Goal: Task Accomplishment & Management: Complete application form

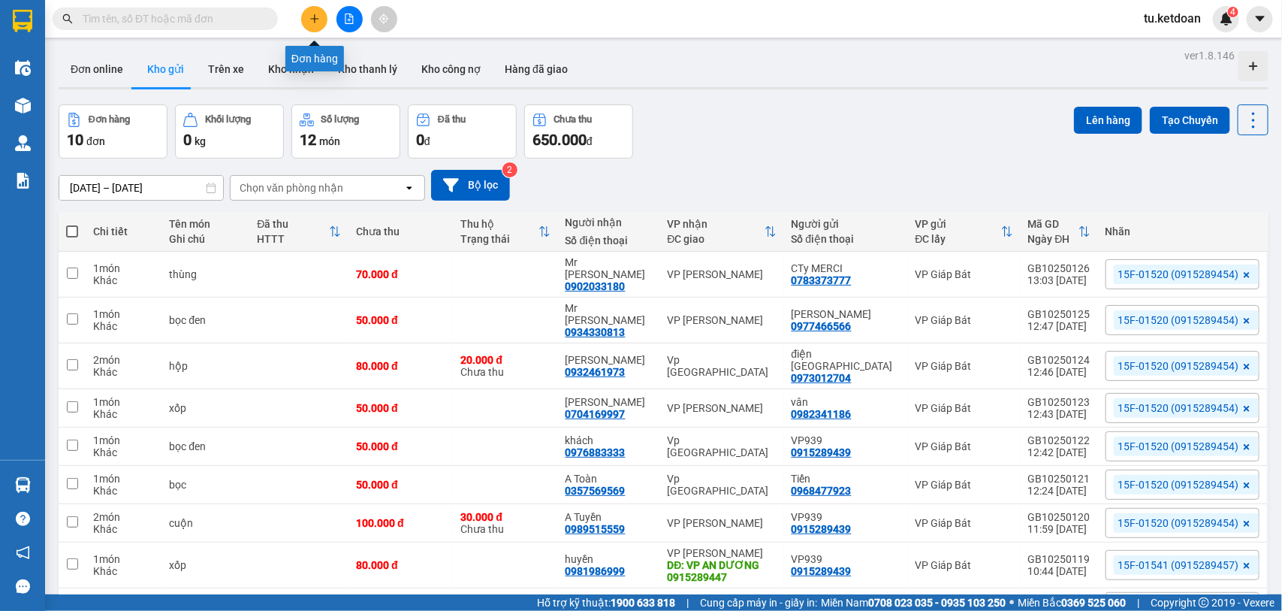
click at [310, 21] on icon "plus" at bounding box center [315, 19] width 11 height 11
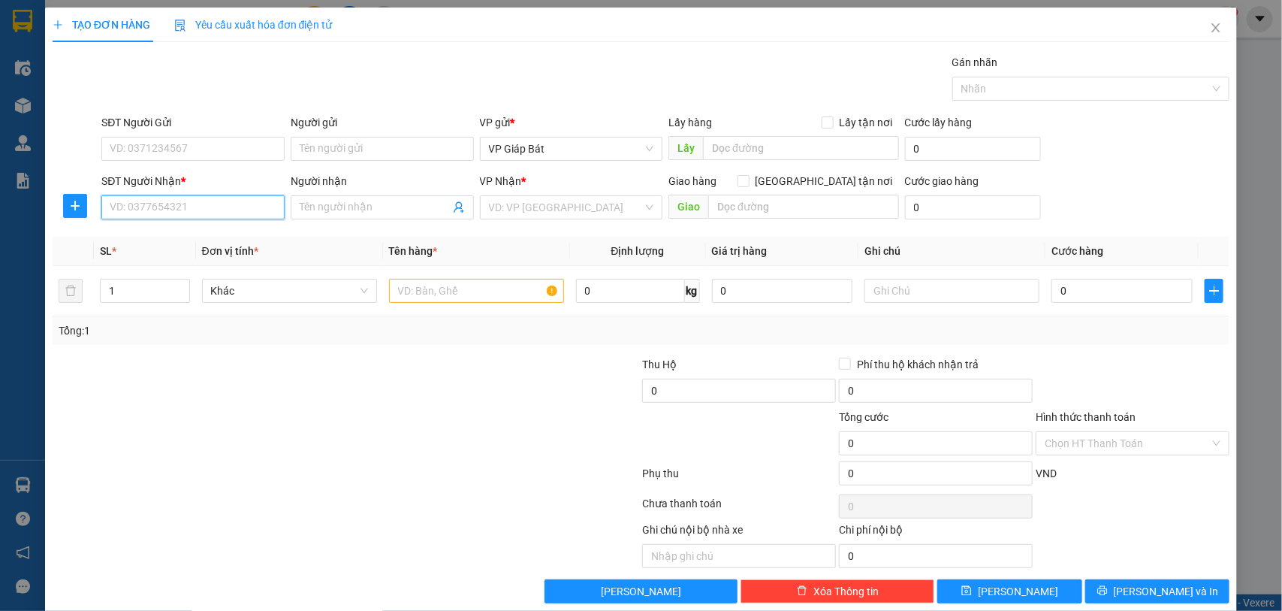
click at [239, 207] on input "SĐT Người Nhận *" at bounding box center [192, 207] width 183 height 24
type input "0936610198"
click at [175, 239] on div "0936610198 - [PERSON_NAME]" at bounding box center [191, 238] width 163 height 17
type input "[PERSON_NAME]"
type input "0936610198"
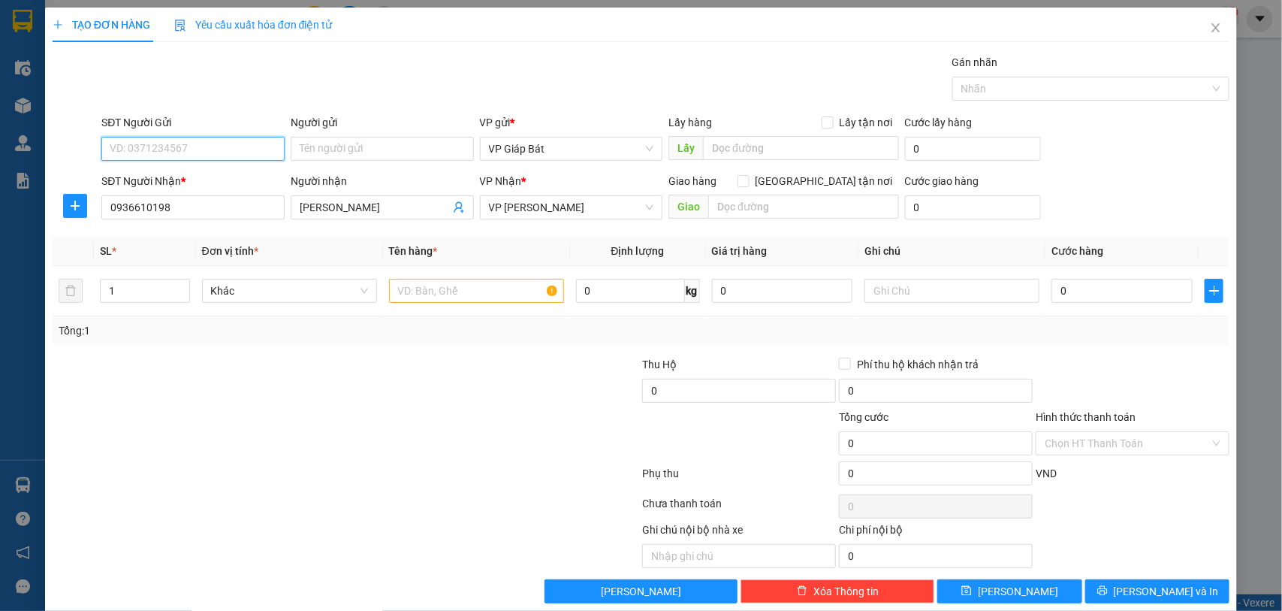
click at [174, 147] on input "SĐT Người Gửi" at bounding box center [192, 149] width 183 height 24
click at [175, 175] on div "0345400034 - Dung" at bounding box center [191, 179] width 163 height 17
type input "0345400034"
type input "Dung"
click at [417, 287] on input "text" at bounding box center [476, 291] width 175 height 24
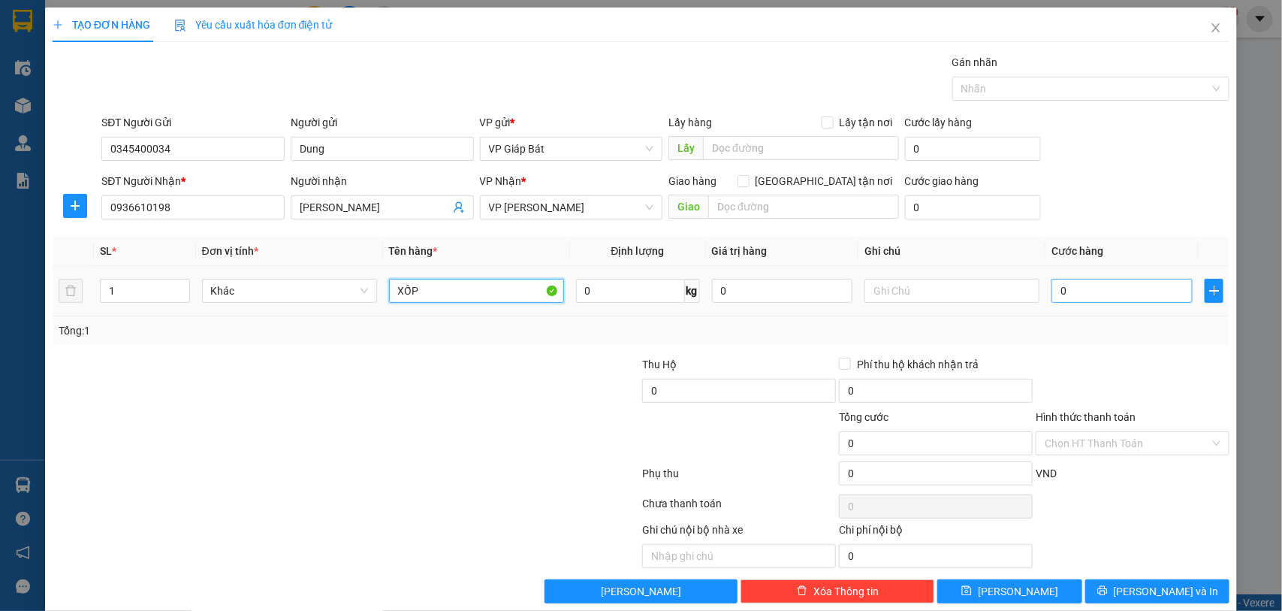
type input "XỐP"
click at [1103, 285] on input "0" at bounding box center [1122, 291] width 141 height 24
type input "5"
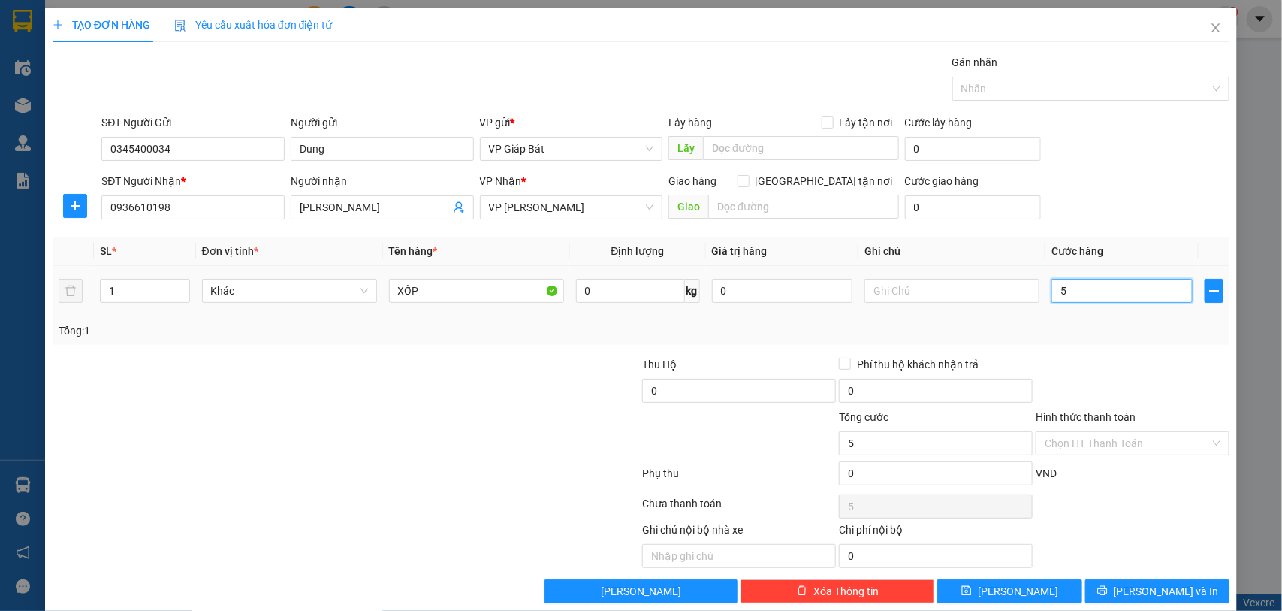
type input "50"
type input "500"
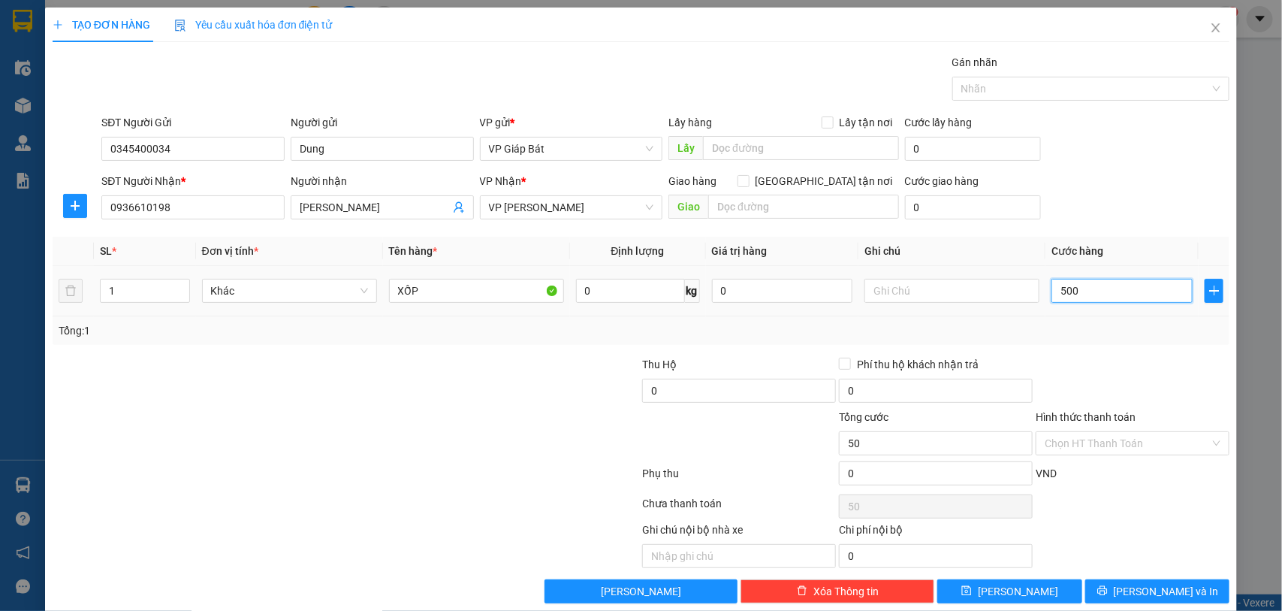
type input "500"
type input "5.000"
type input "50.000"
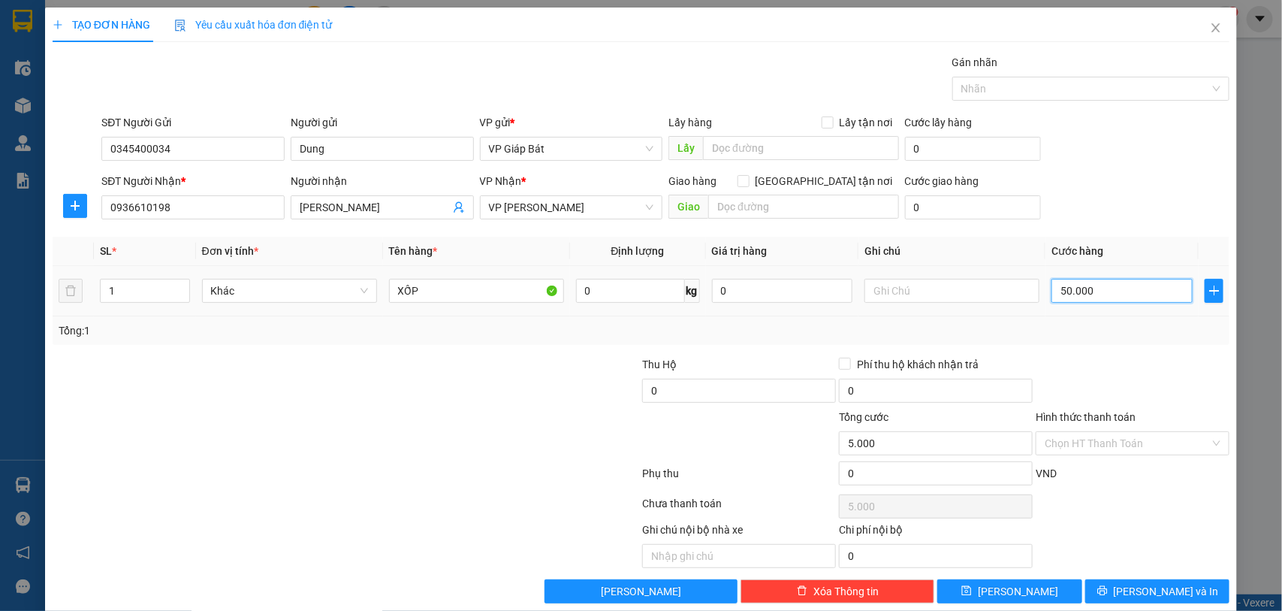
type input "50.000"
click at [1095, 89] on div at bounding box center [1083, 89] width 255 height 18
type input "50.000"
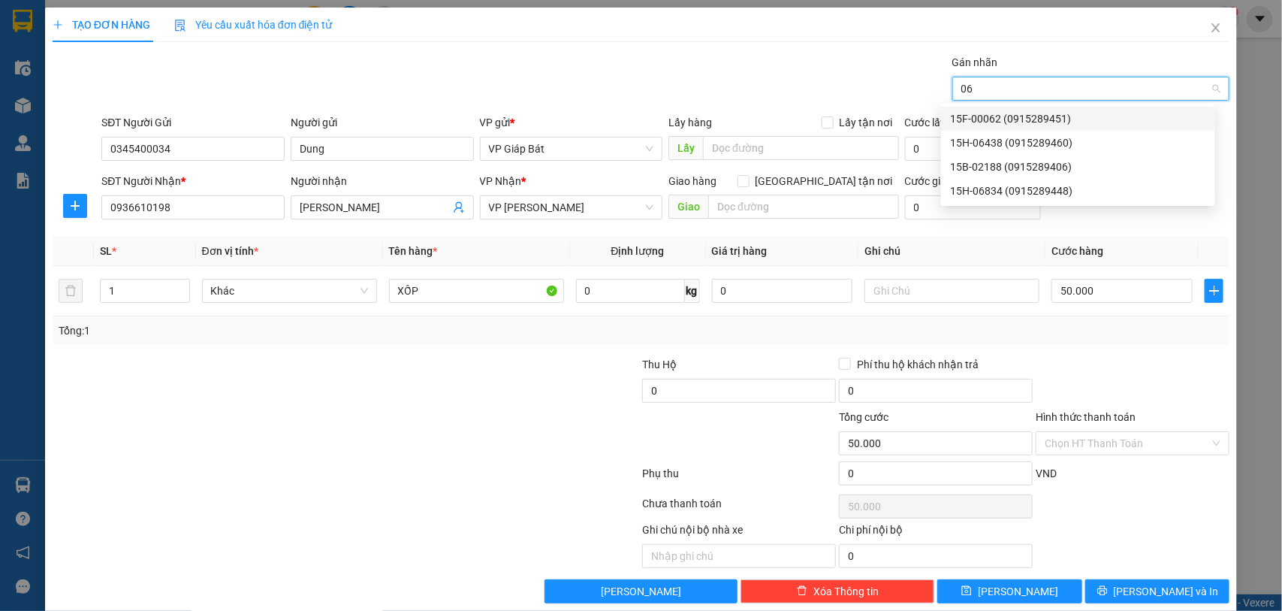
type input "064"
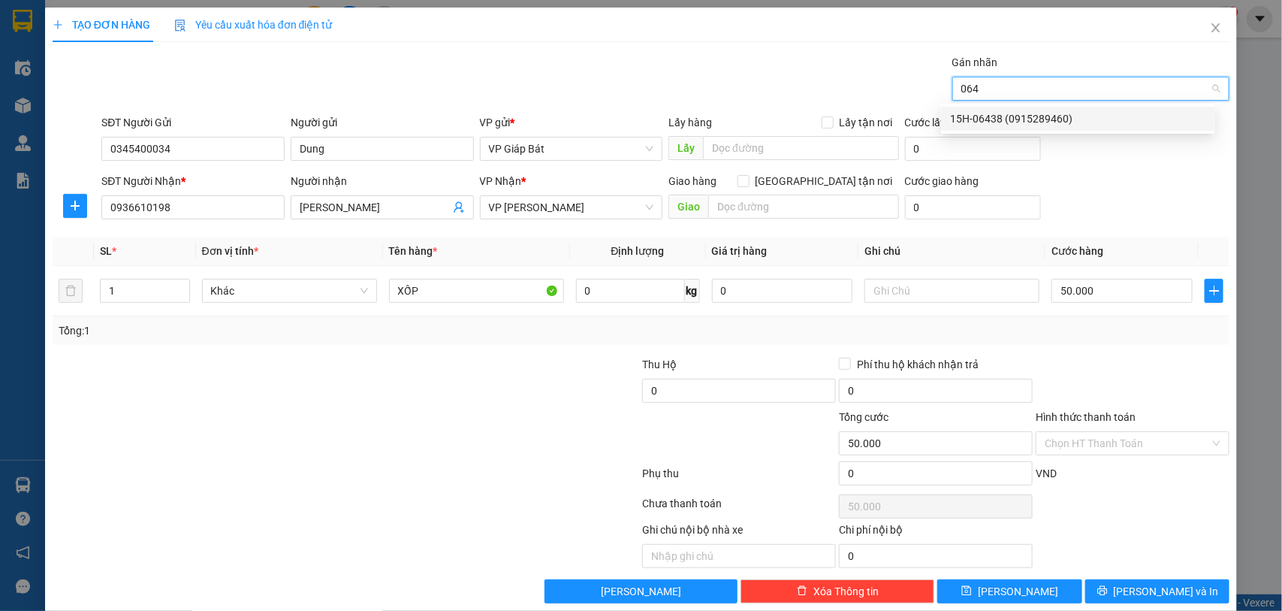
click at [1047, 110] on div "15H-06438 (0915289460)" at bounding box center [1078, 118] width 256 height 17
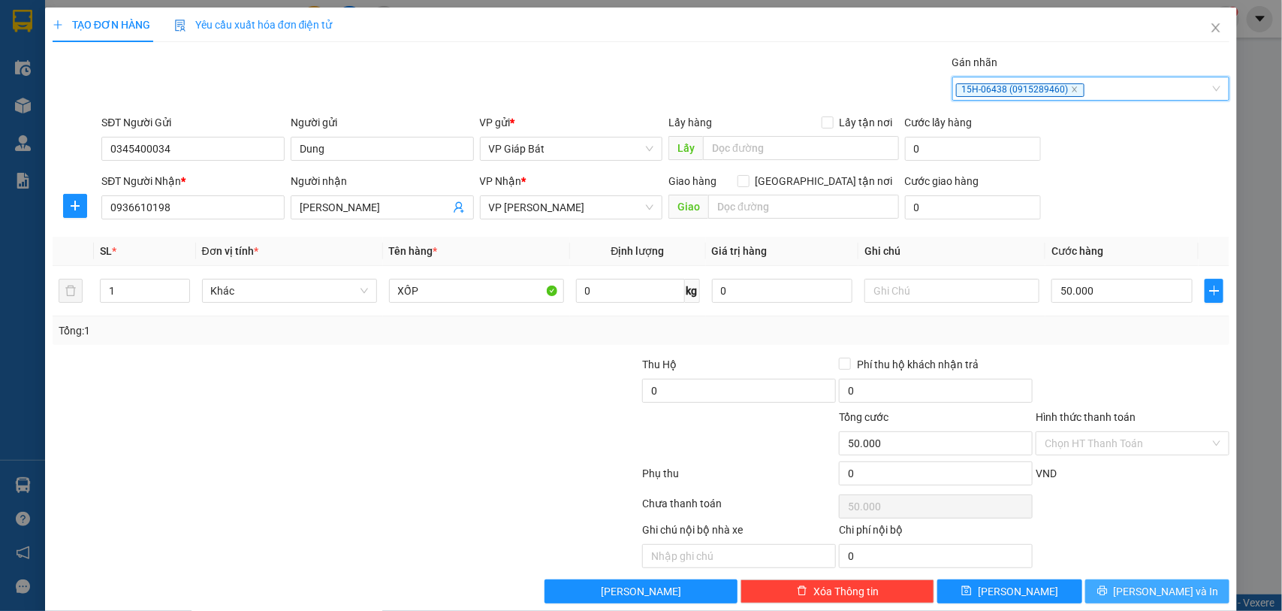
click at [1150, 599] on span "[PERSON_NAME] và In" at bounding box center [1166, 591] width 105 height 17
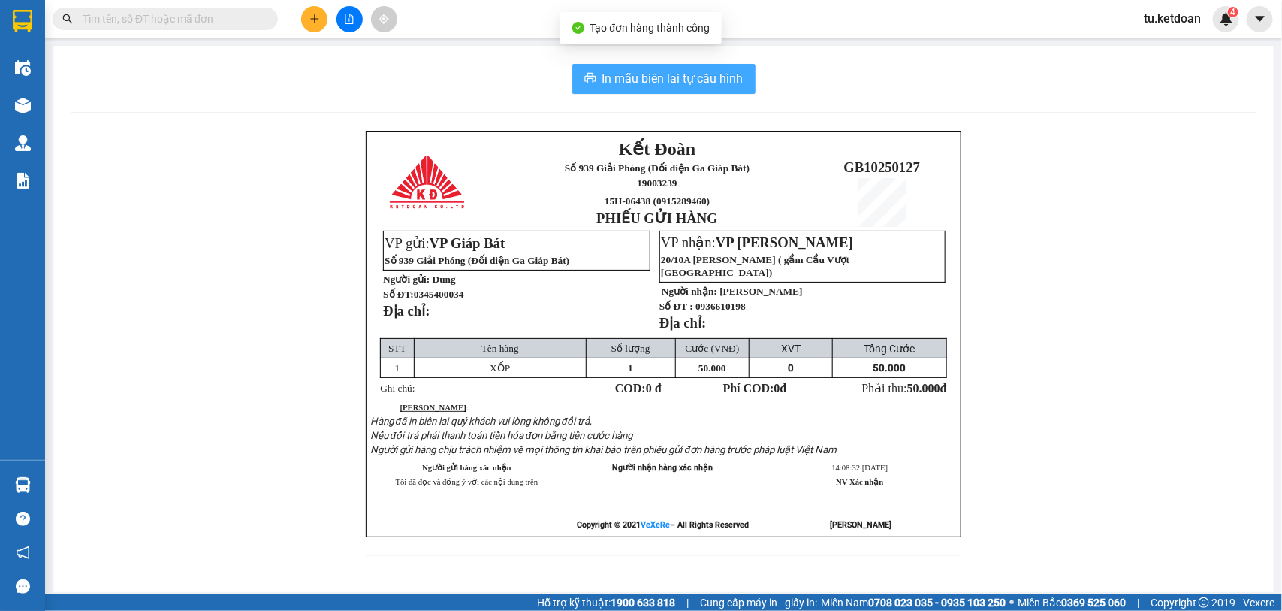
click at [635, 85] on span "In mẫu biên lai tự cấu hình" at bounding box center [673, 78] width 141 height 19
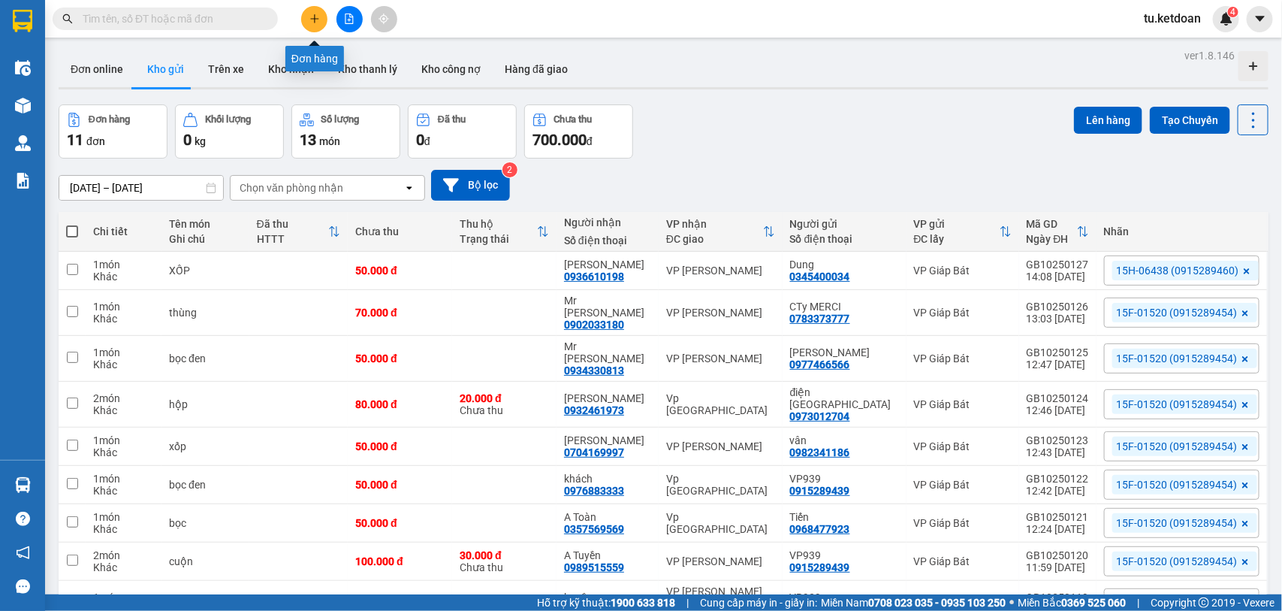
click at [318, 23] on icon "plus" at bounding box center [315, 19] width 11 height 11
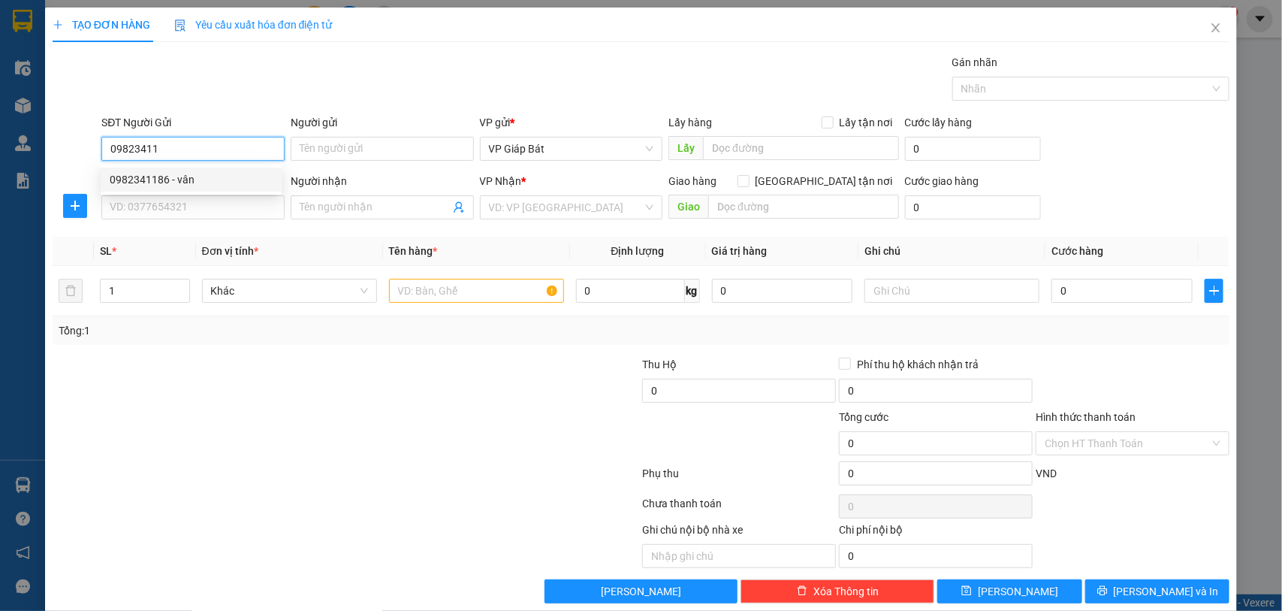
click at [203, 171] on div "0982341186 - vân" at bounding box center [191, 179] width 163 height 17
type input "0982341186"
type input "vân"
type input "0982341186"
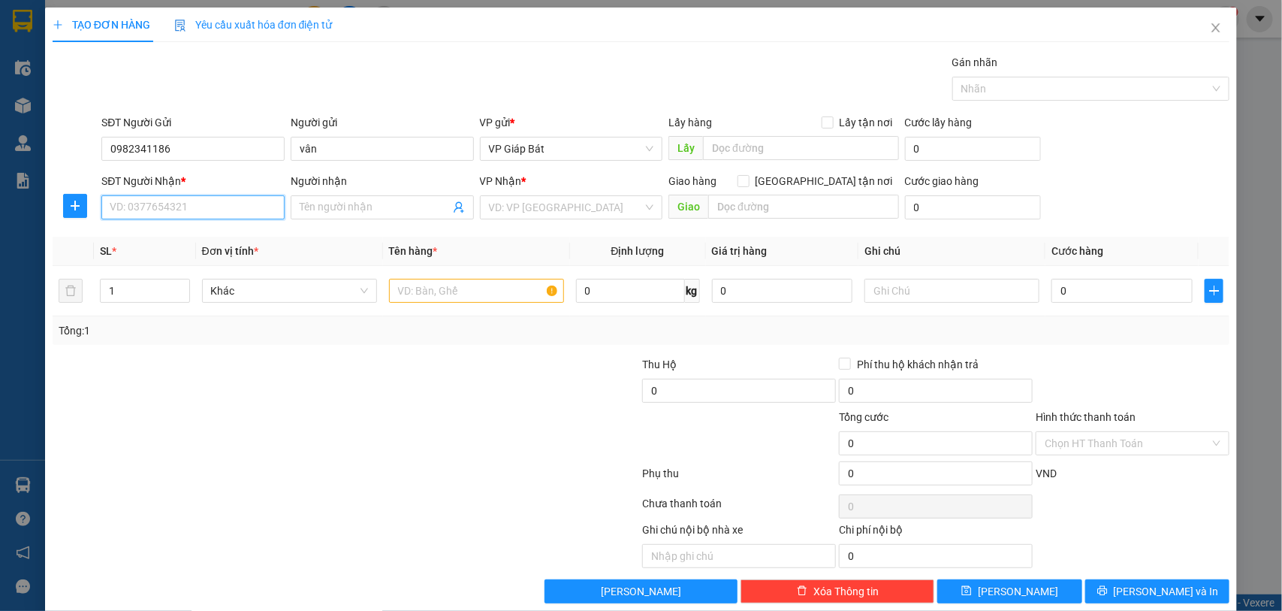
click at [208, 213] on input "SĐT Người Nhận *" at bounding box center [192, 207] width 183 height 24
type input "0834550401"
click at [331, 205] on input "Người nhận" at bounding box center [375, 207] width 150 height 17
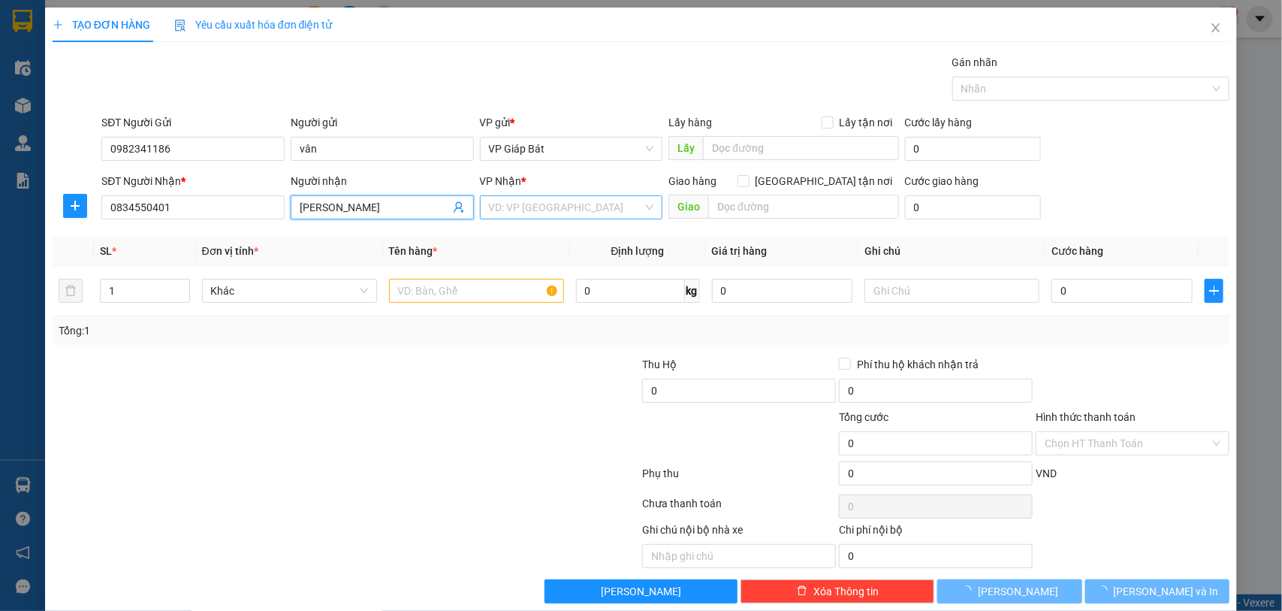
type input "[PERSON_NAME]"
click at [572, 213] on input "search" at bounding box center [566, 207] width 155 height 23
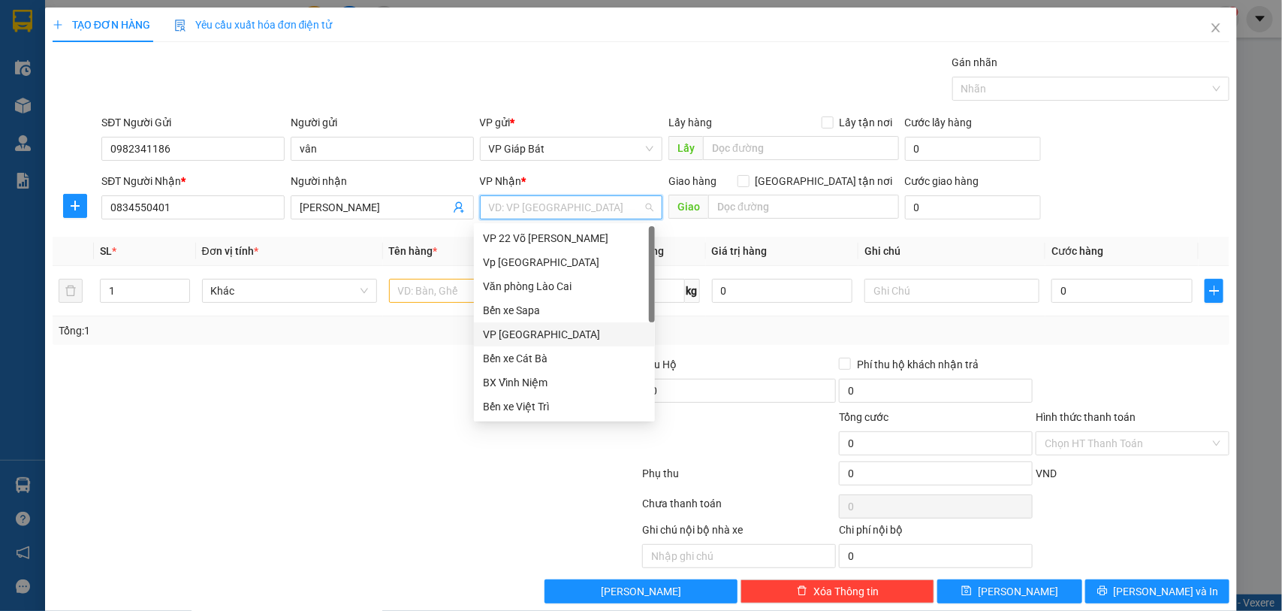
scroll to position [144, 0]
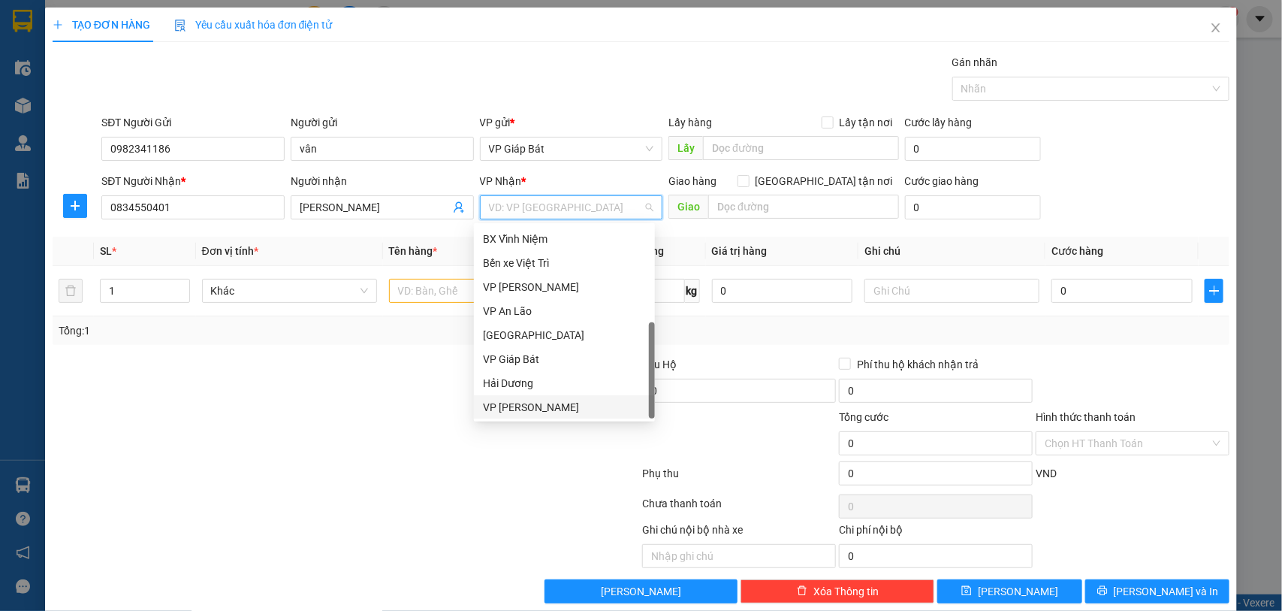
click at [557, 403] on div "VP [PERSON_NAME]" at bounding box center [564, 407] width 163 height 17
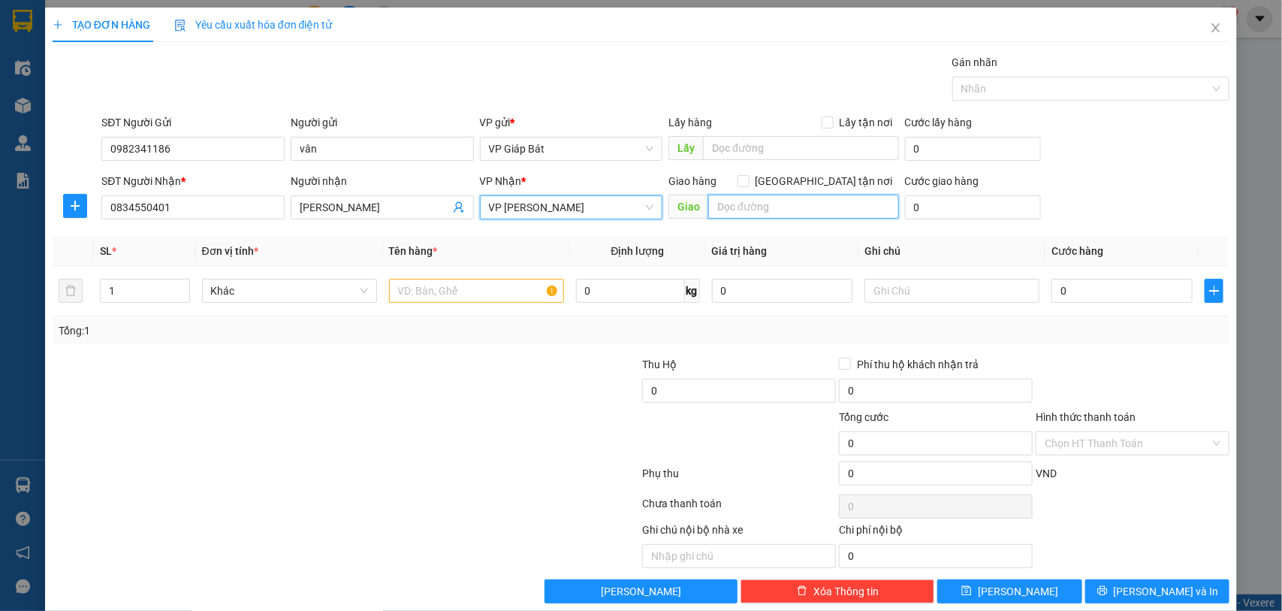
click at [772, 211] on input "text" at bounding box center [803, 207] width 191 height 24
type input "150 CÁT BI"
click at [490, 289] on input "text" at bounding box center [476, 291] width 175 height 24
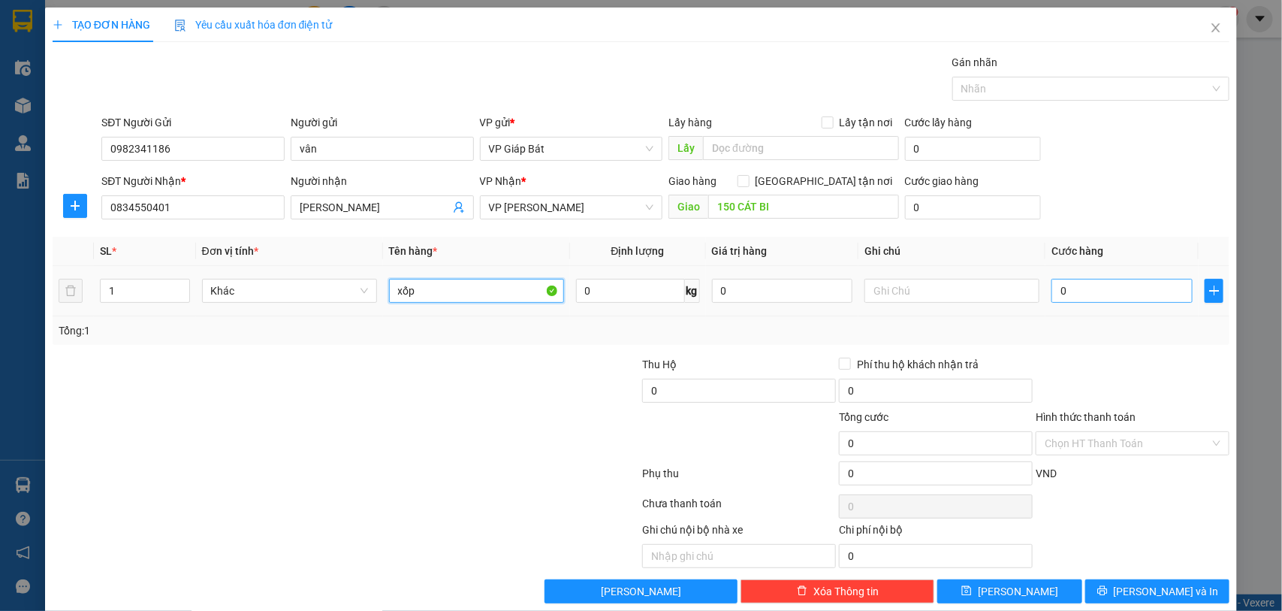
type input "xốp"
click at [1078, 280] on input "0" at bounding box center [1122, 291] width 141 height 24
type input "5"
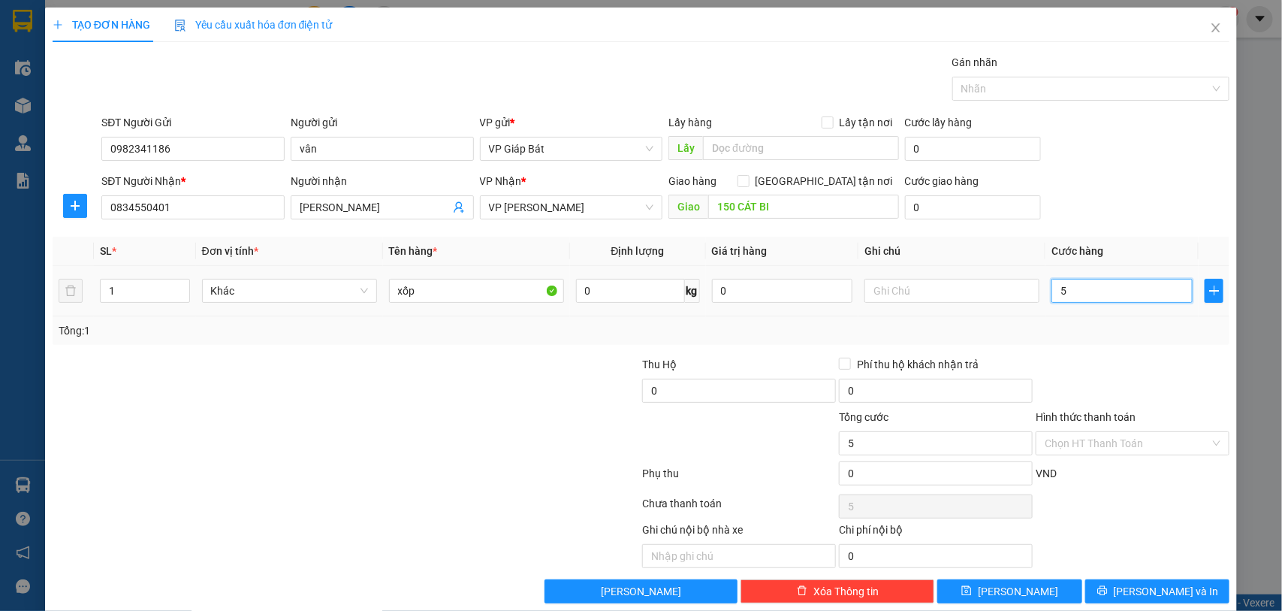
type input "50"
type input "500"
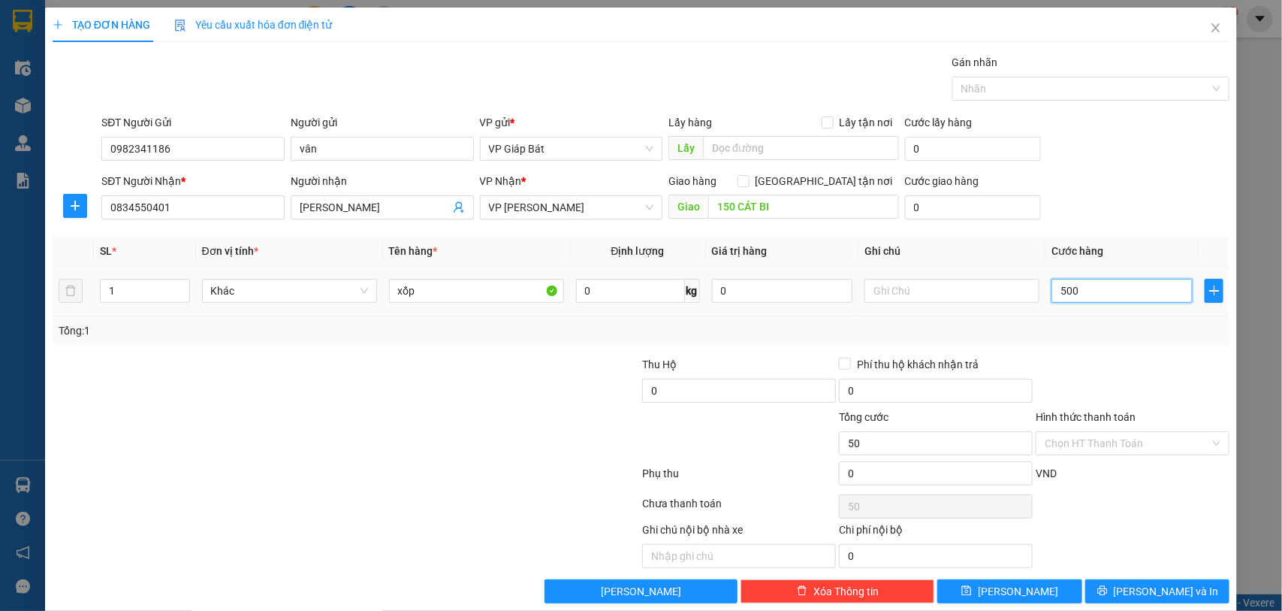
type input "500"
type input "5.000"
type input "50.000"
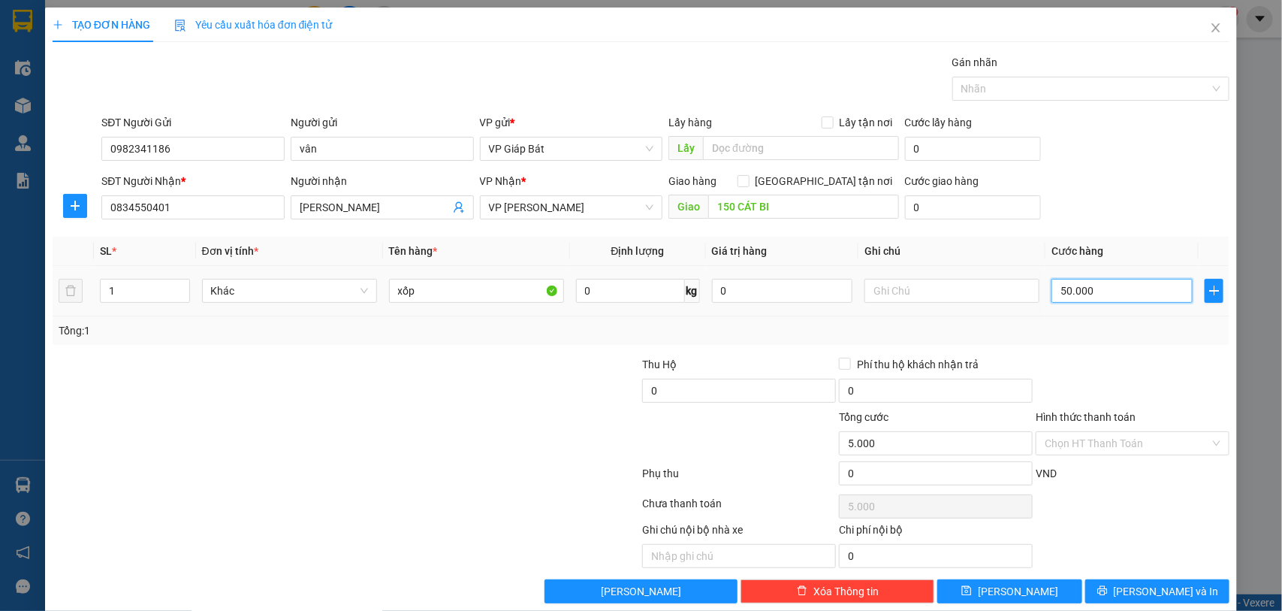
type input "50.000"
click at [1035, 80] on div at bounding box center [1083, 89] width 255 height 18
type input "50.000"
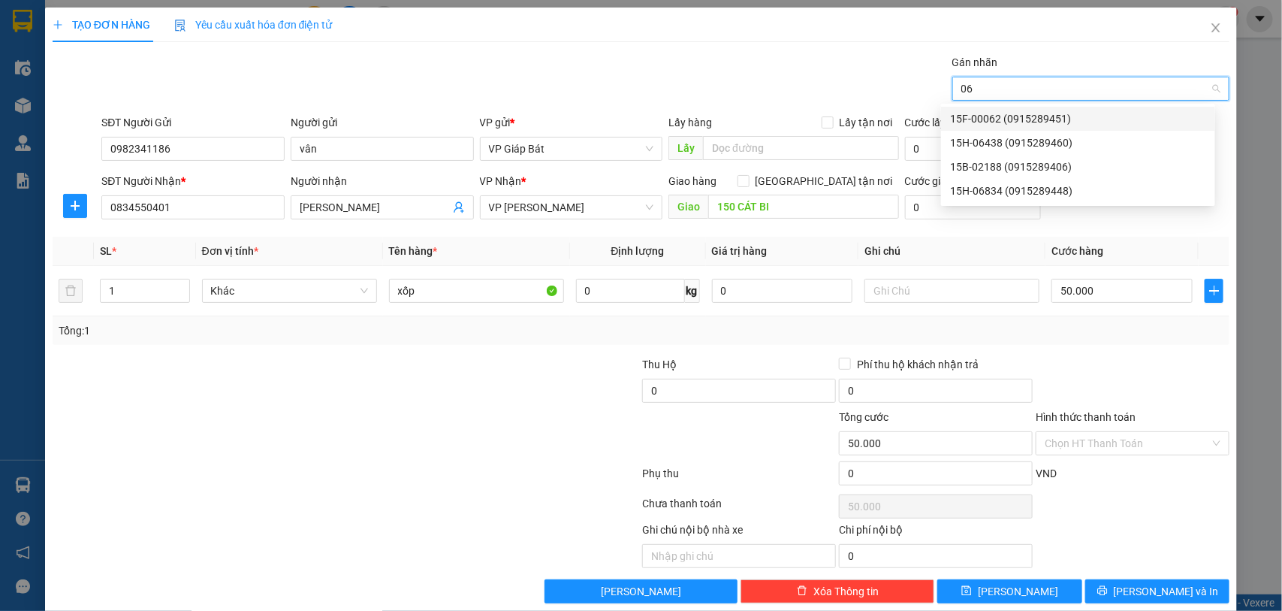
type input "064"
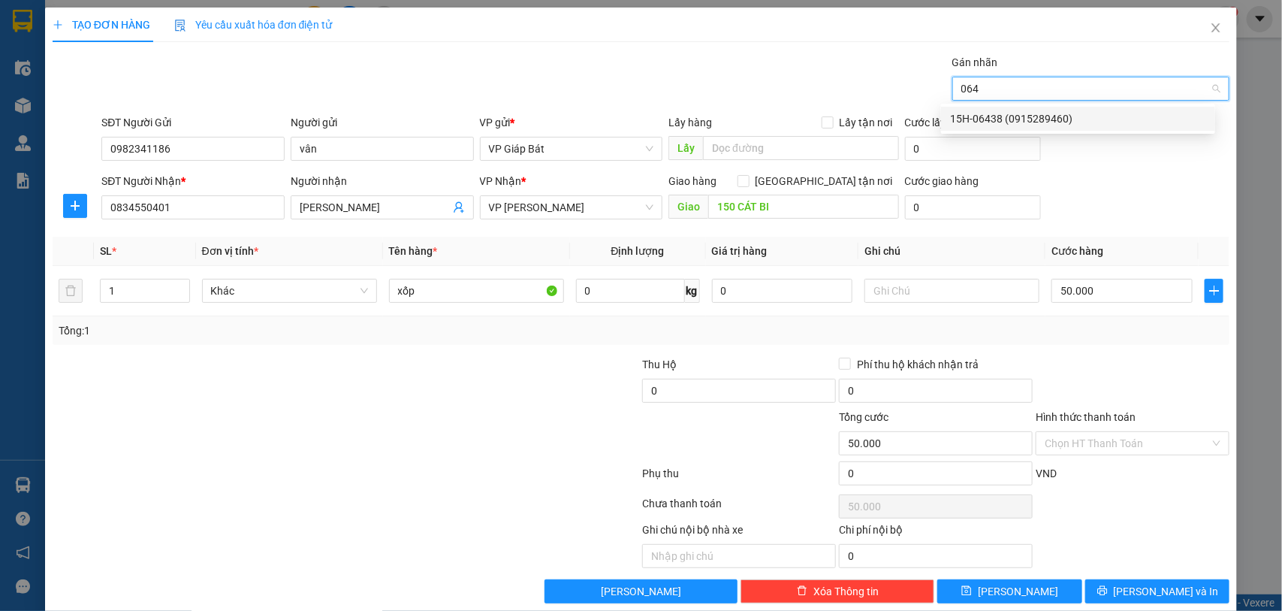
click at [999, 122] on div "15H-06438 (0915289460)" at bounding box center [1078, 118] width 256 height 17
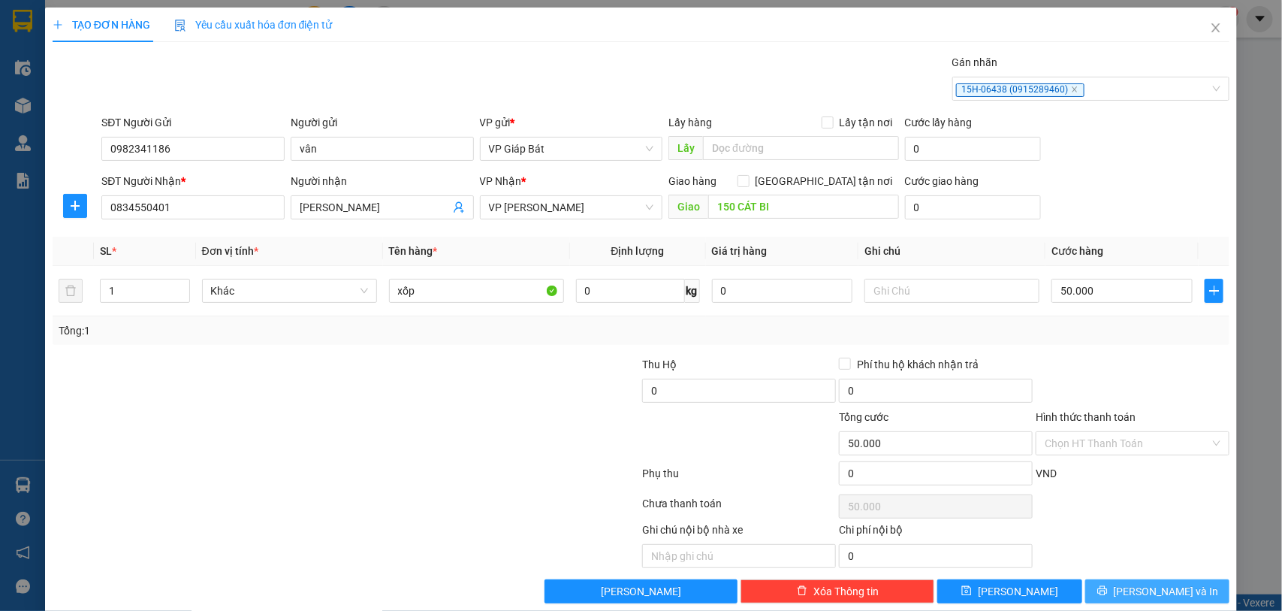
click at [1147, 586] on span "[PERSON_NAME] và In" at bounding box center [1166, 591] width 105 height 17
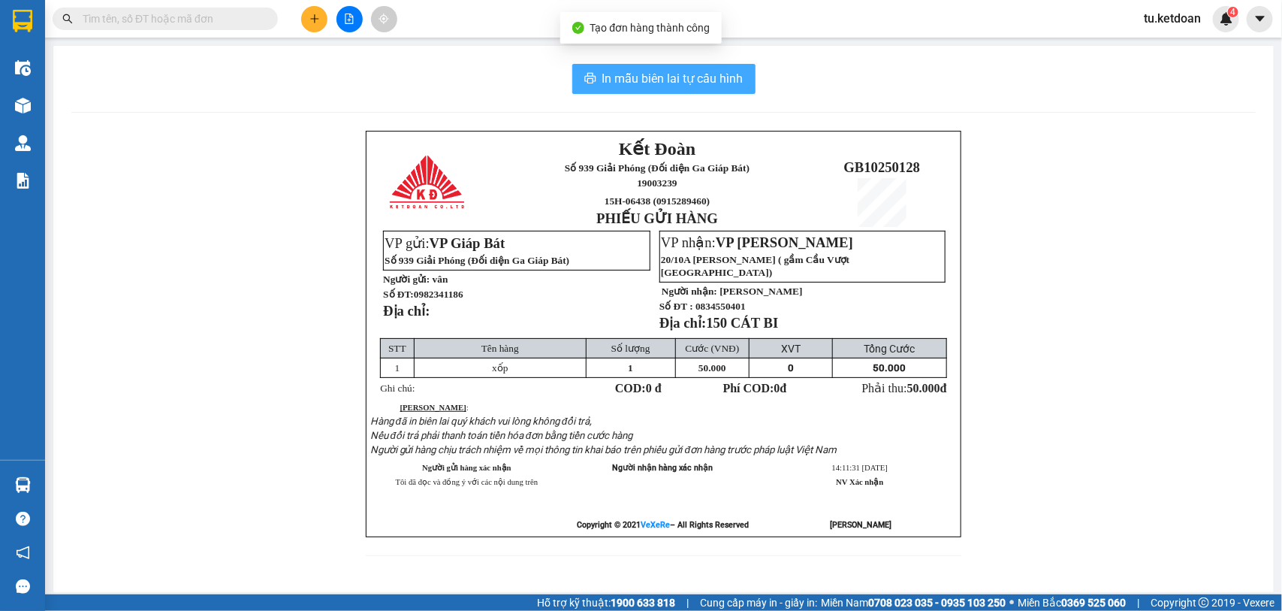
click at [714, 83] on span "In mẫu biên lai tự cấu hình" at bounding box center [673, 78] width 141 height 19
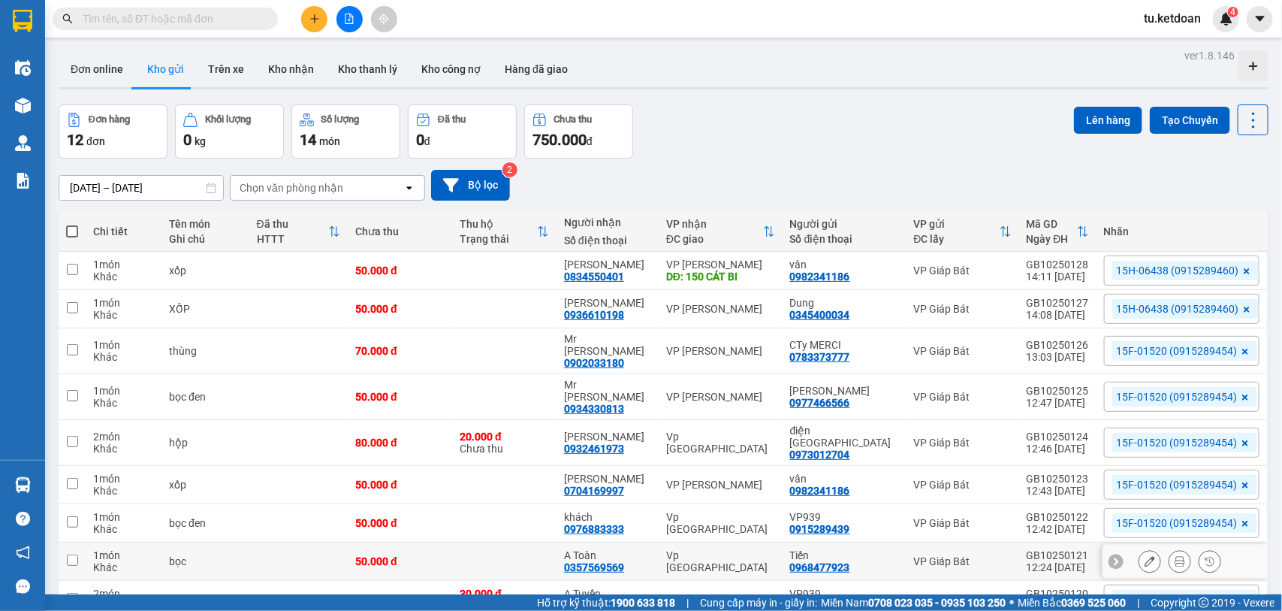
scroll to position [115, 0]
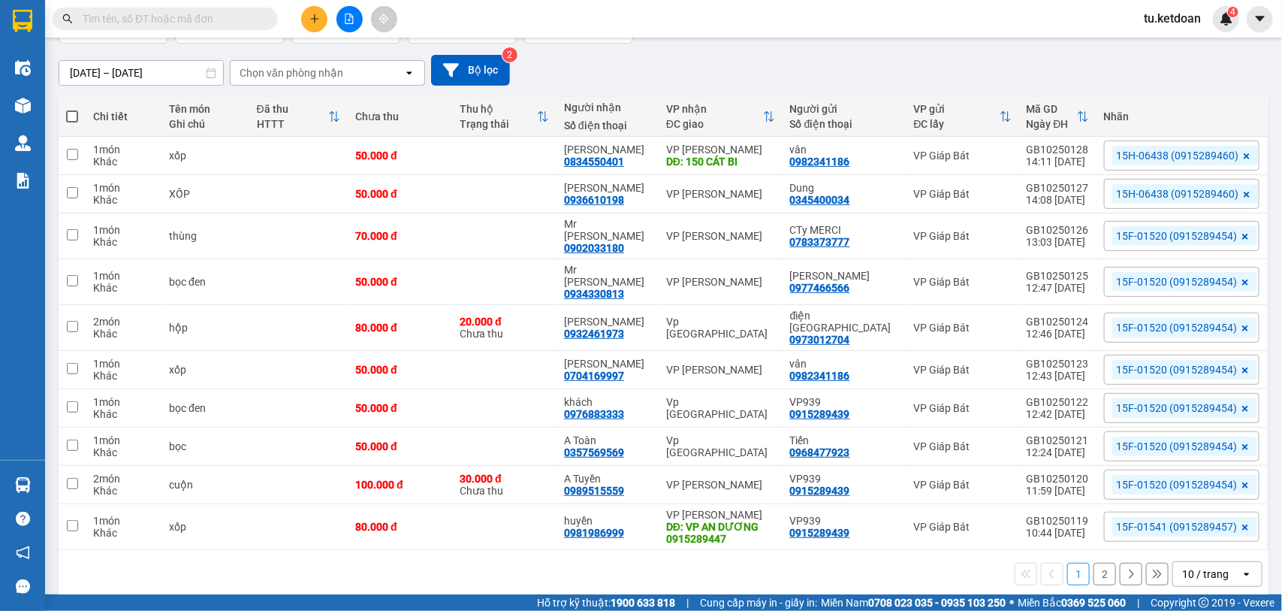
click at [1222, 562] on div "10 / trang" at bounding box center [1208, 574] width 68 height 24
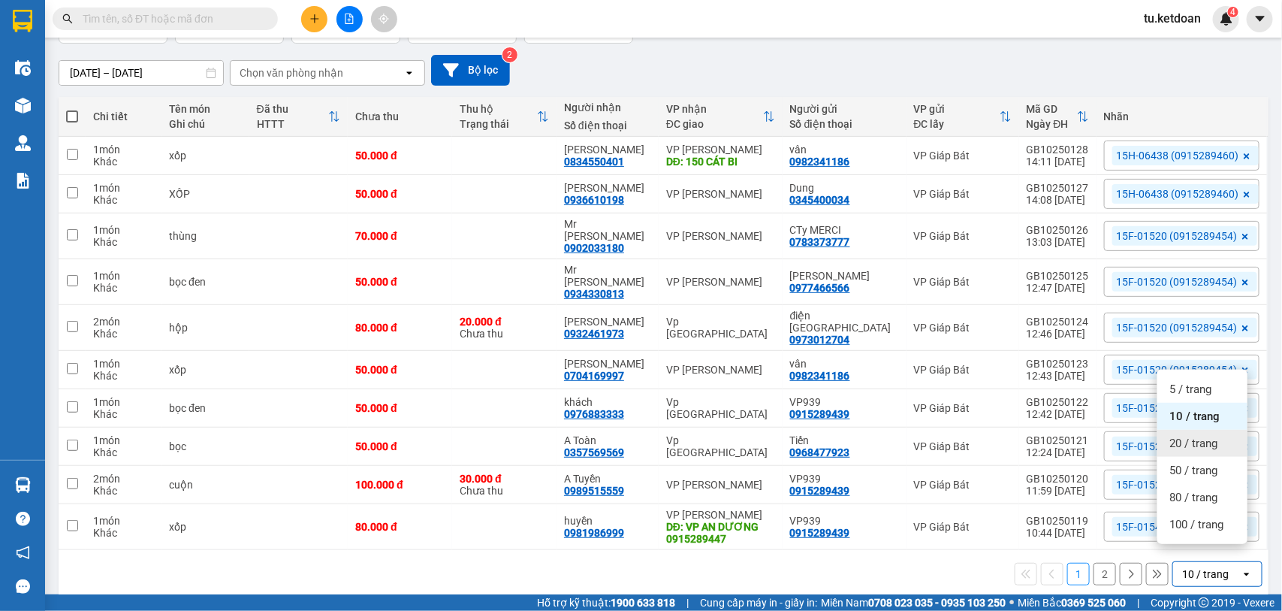
click at [1191, 436] on span "20 / trang" at bounding box center [1194, 443] width 48 height 15
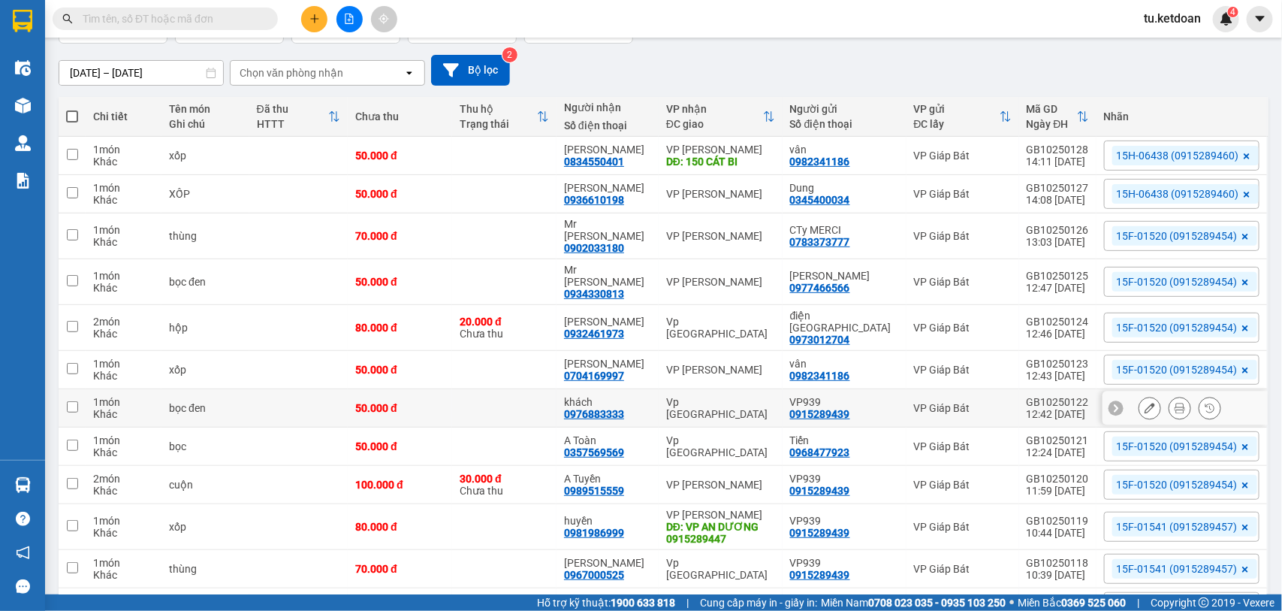
scroll to position [0, 0]
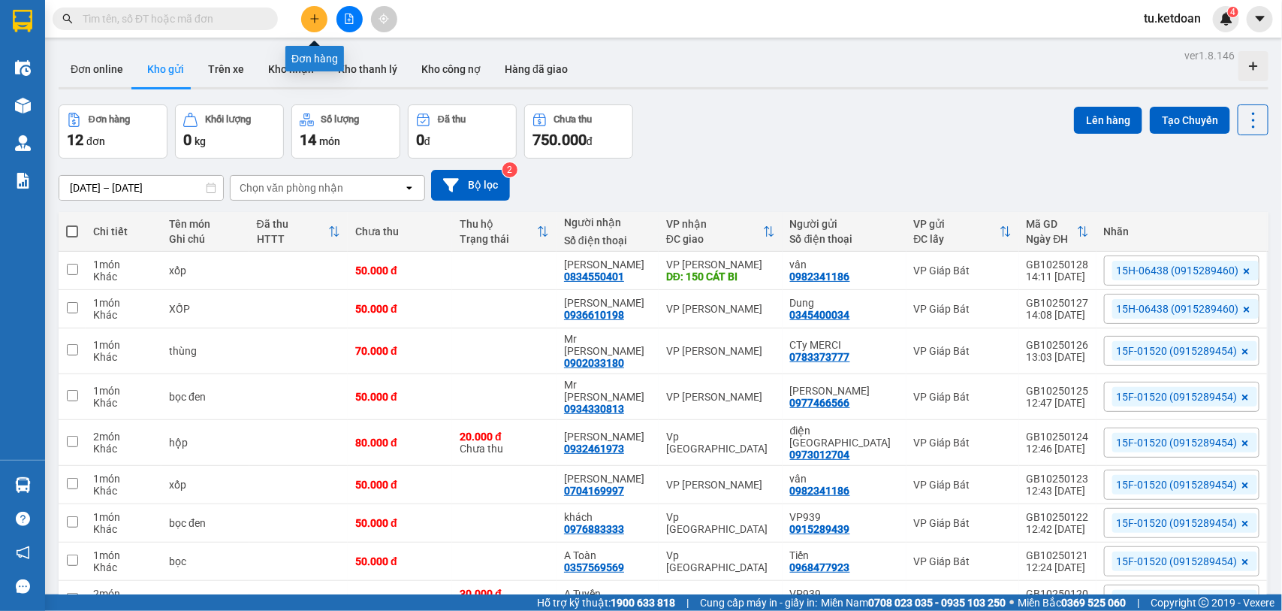
click at [308, 8] on button at bounding box center [314, 19] width 26 height 26
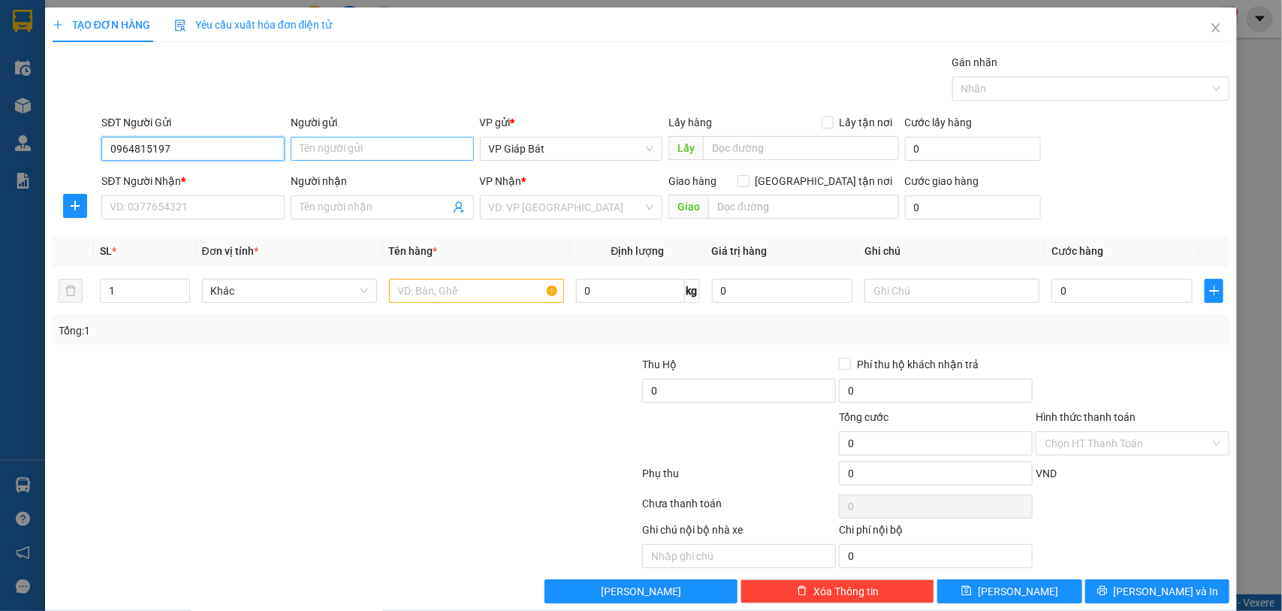
type input "0964815197"
click at [333, 144] on input "Người gửi" at bounding box center [382, 149] width 183 height 24
type input "[PERSON_NAME]"
click at [170, 209] on input "SĐT Người Nhận *" at bounding box center [192, 207] width 183 height 24
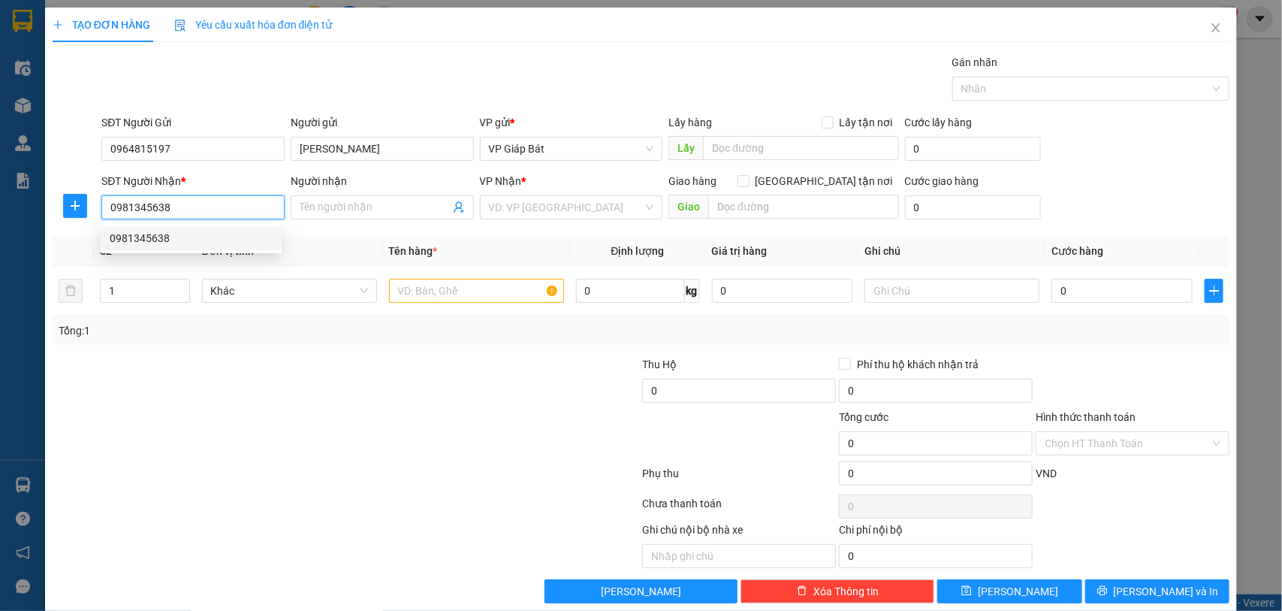
click at [145, 237] on div "0981345638" at bounding box center [191, 238] width 163 height 17
type input "0981345638"
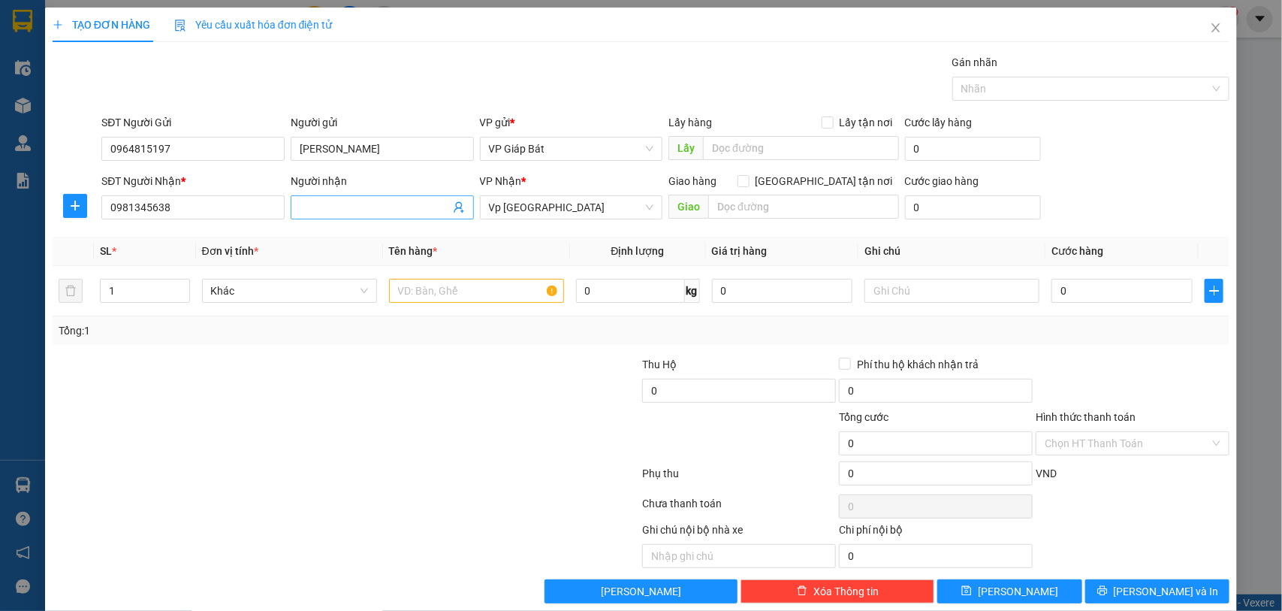
click at [325, 207] on input "Người nhận" at bounding box center [375, 207] width 150 height 17
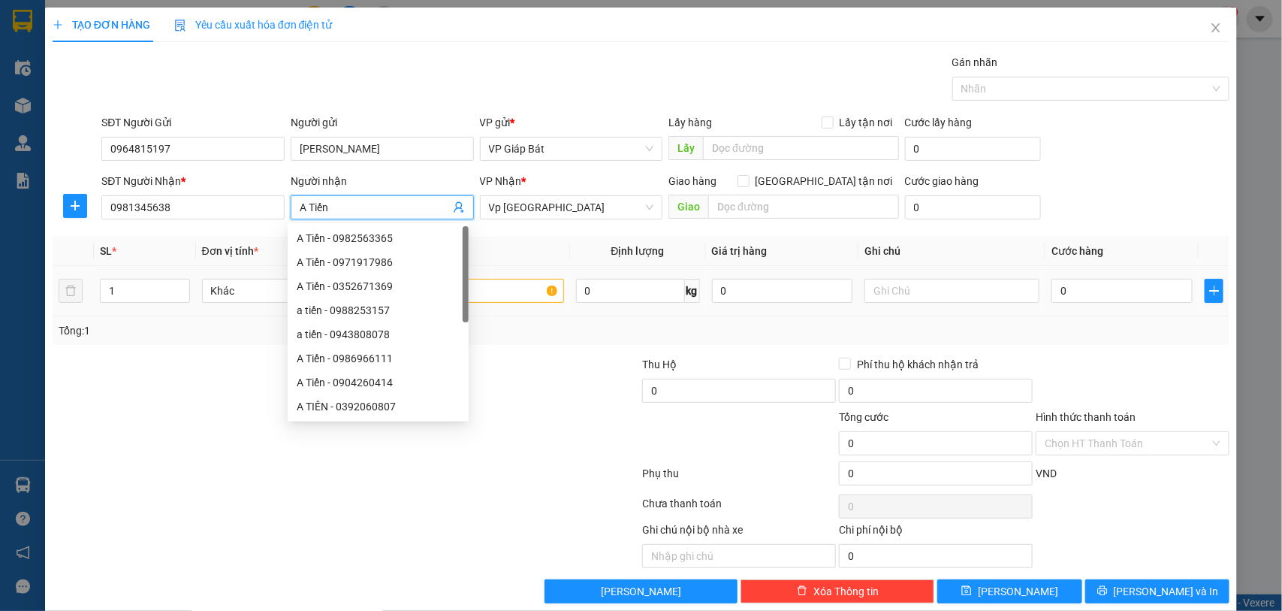
type input "A Tiến"
click at [512, 290] on input "text" at bounding box center [476, 291] width 175 height 24
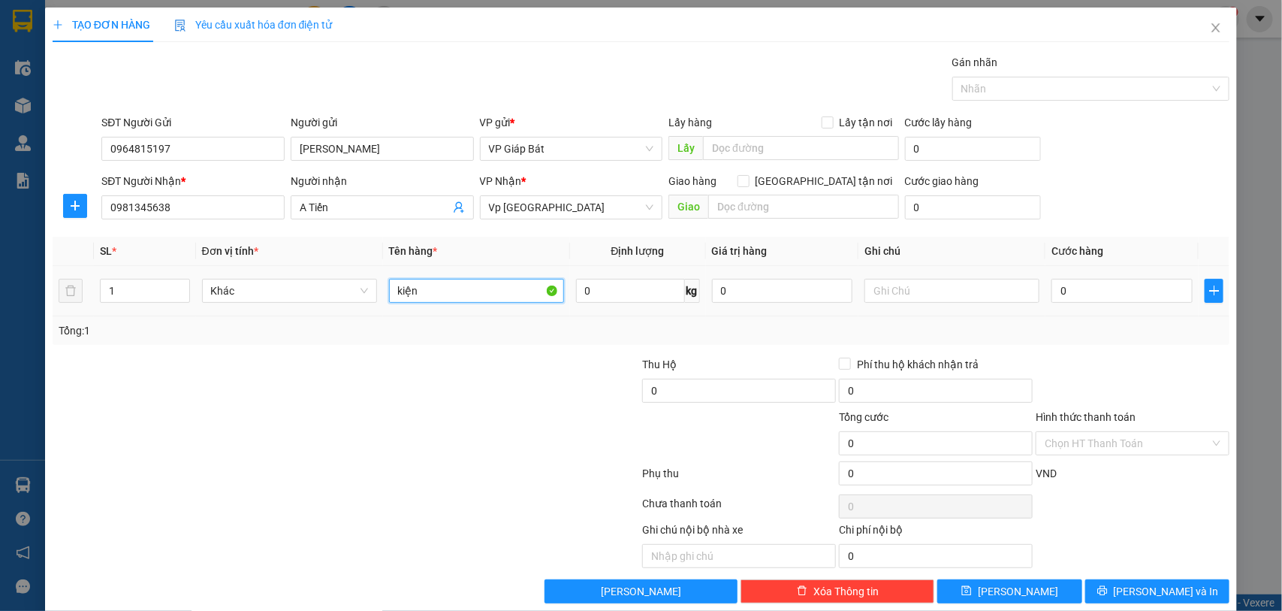
type input "kiện"
click at [1112, 306] on div "0" at bounding box center [1122, 291] width 141 height 30
click at [1112, 295] on input "0" at bounding box center [1122, 291] width 141 height 24
type input "5"
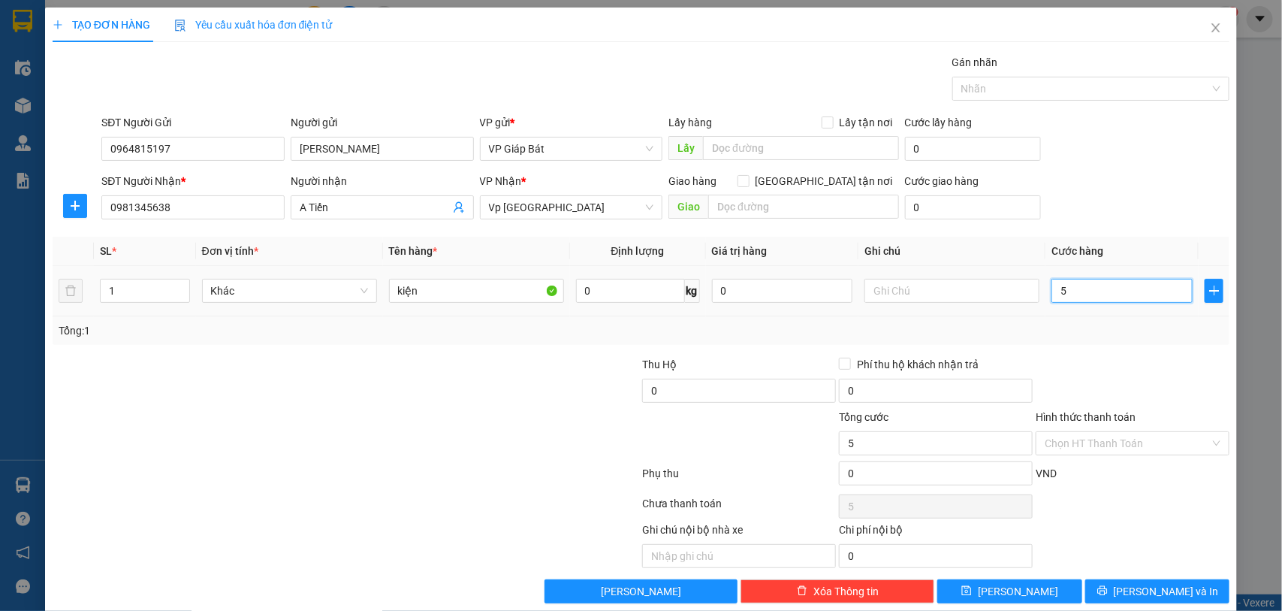
type input "5"
type input "50"
type input "500"
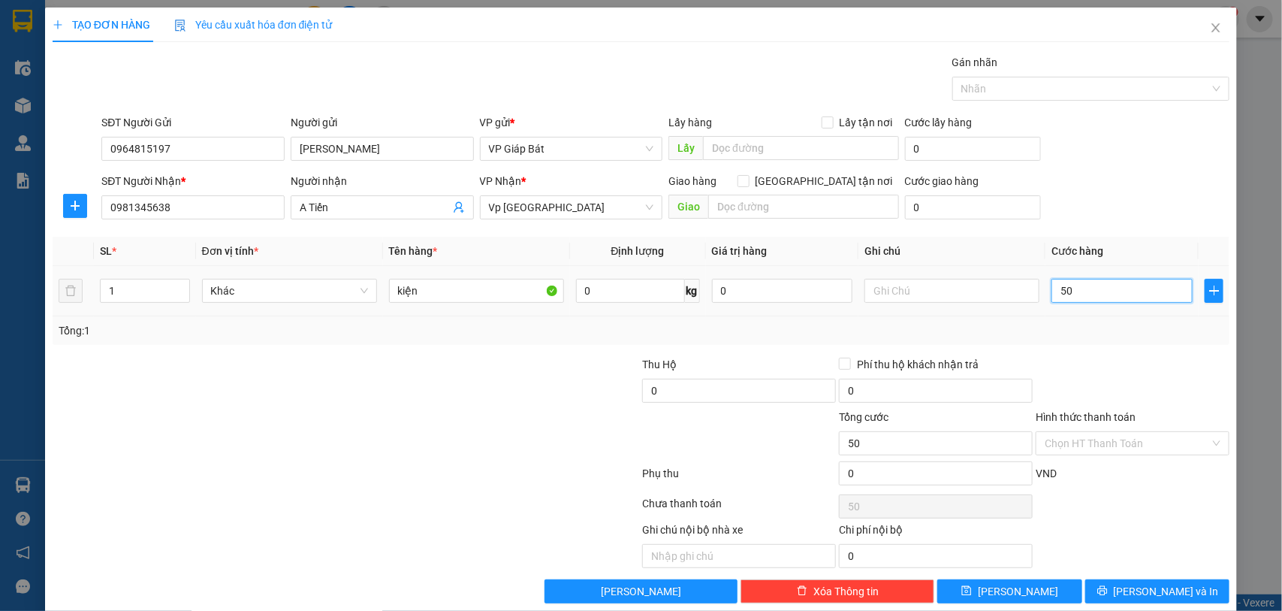
type input "500"
type input "5.000"
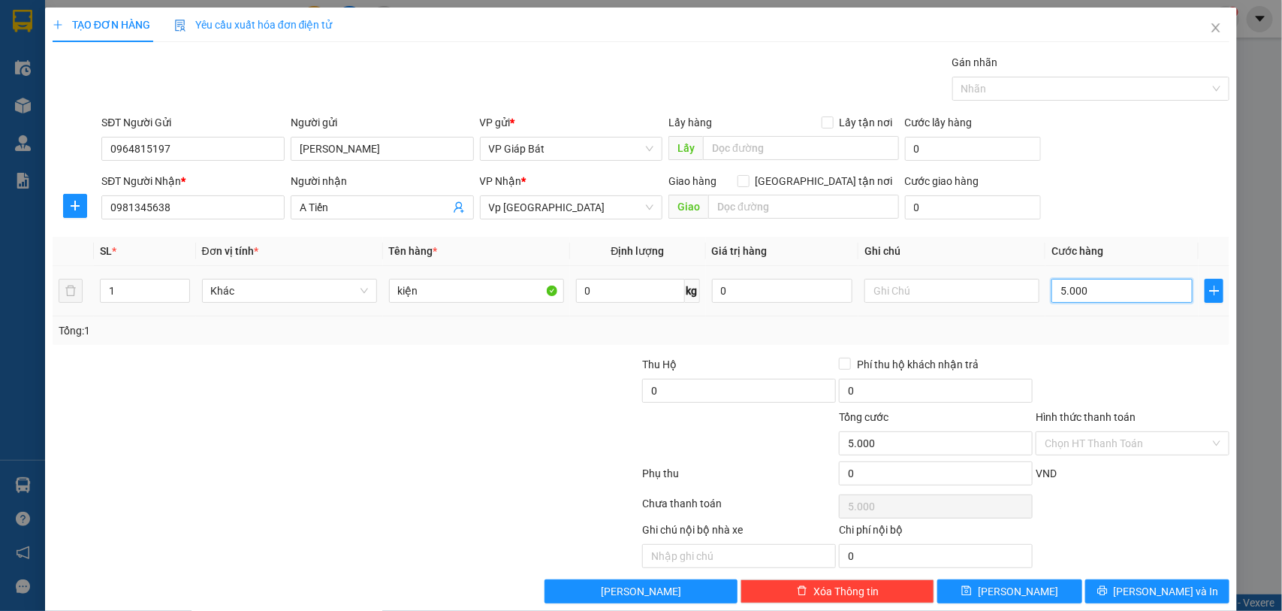
type input "50.000"
click at [1084, 96] on div at bounding box center [1083, 89] width 255 height 18
type input "50.000"
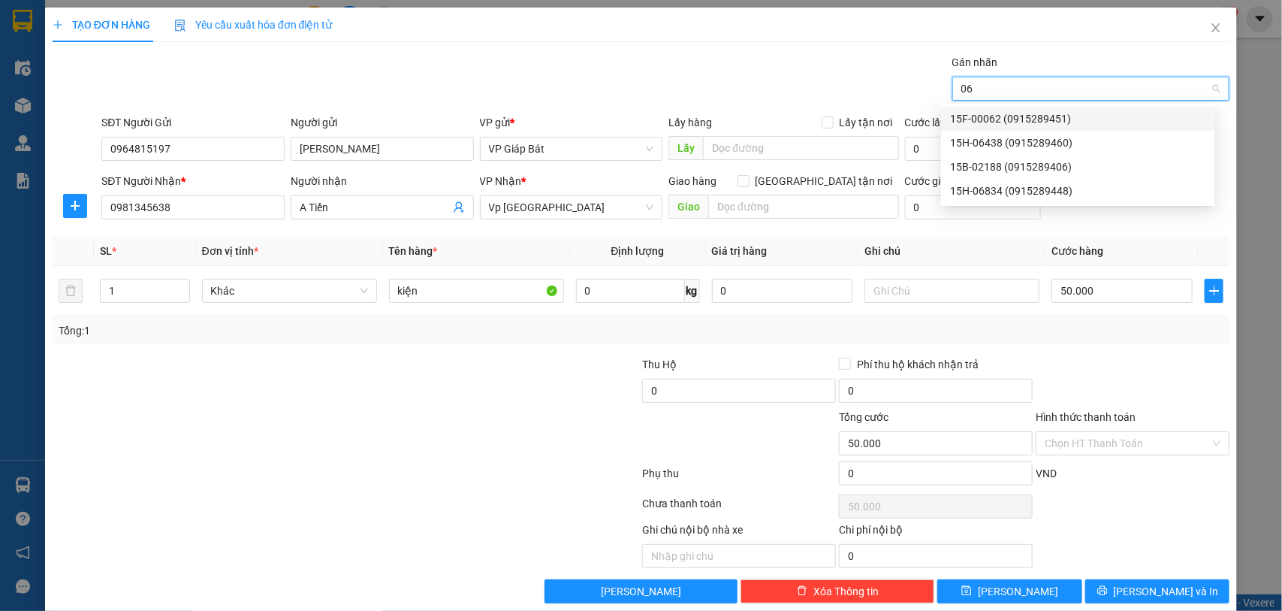
type input "064"
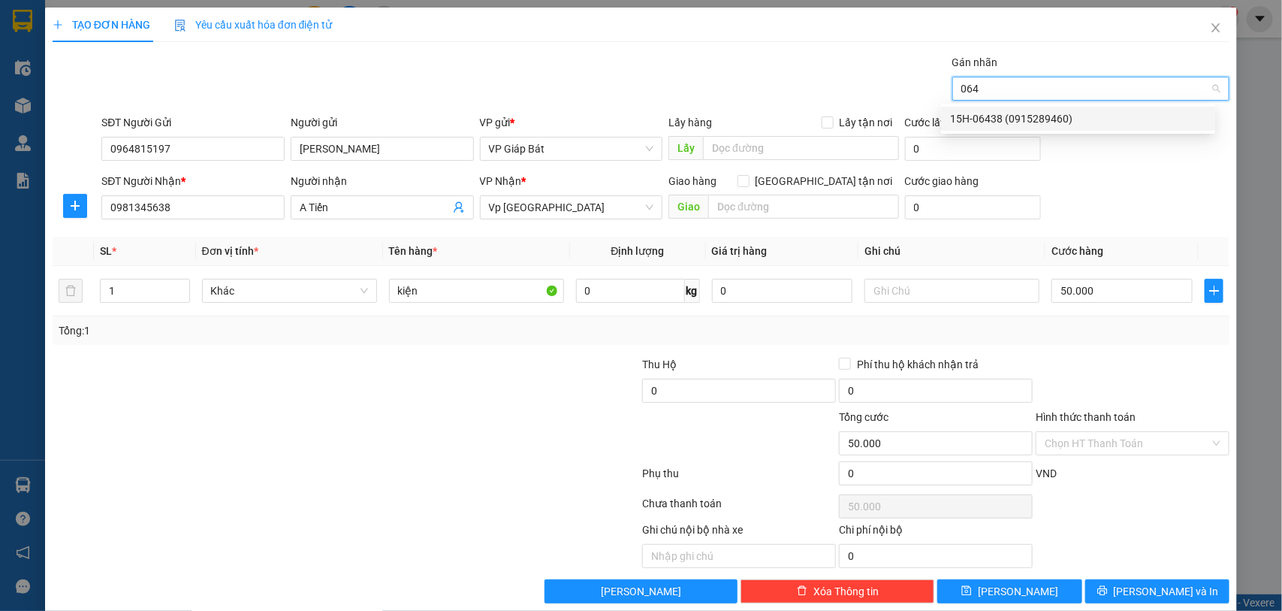
click at [1068, 113] on div "15H-06438 (0915289460)" at bounding box center [1078, 118] width 256 height 17
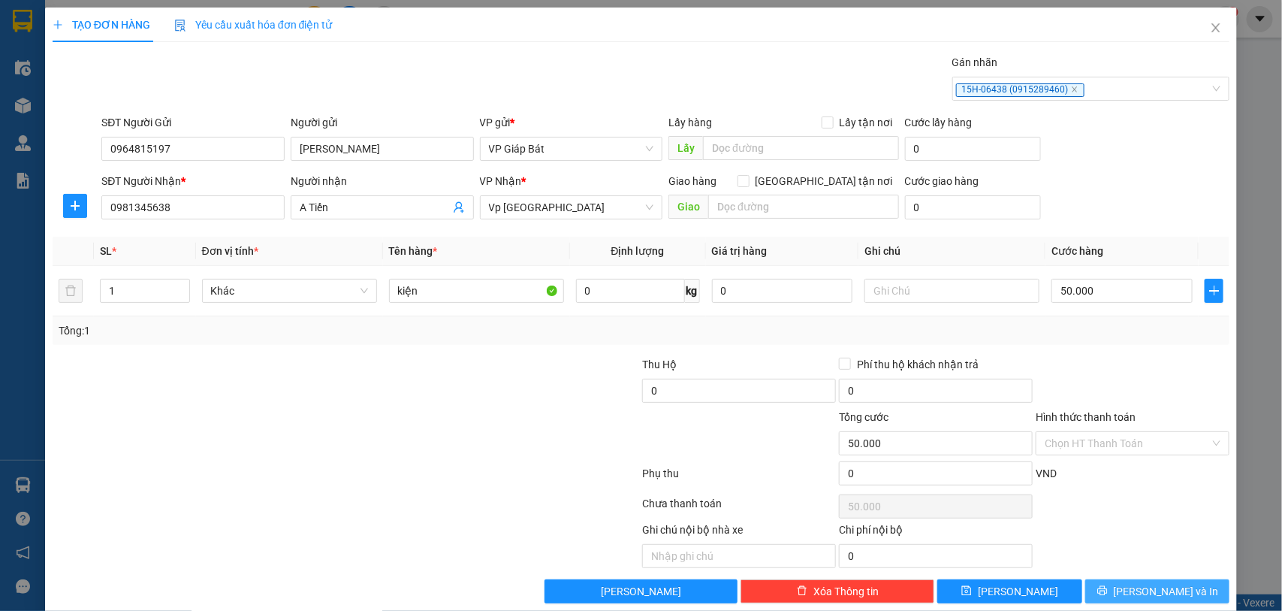
click at [1136, 598] on span "[PERSON_NAME] và In" at bounding box center [1166, 591] width 105 height 17
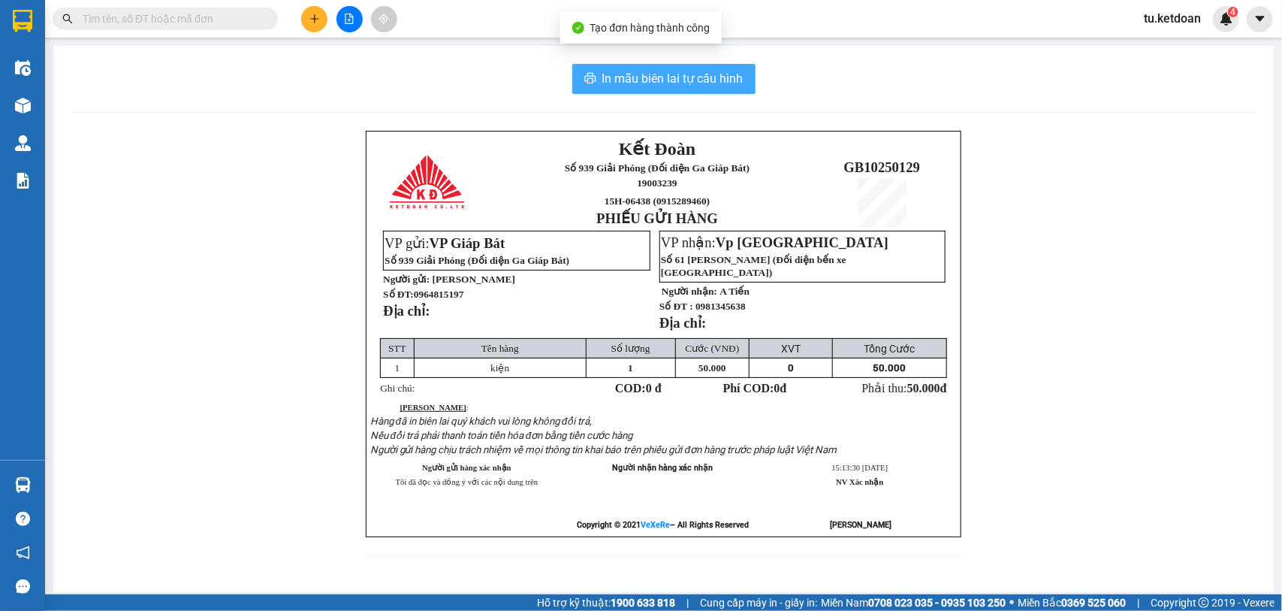
click at [629, 74] on span "In mẫu biên lai tự cấu hình" at bounding box center [673, 78] width 141 height 19
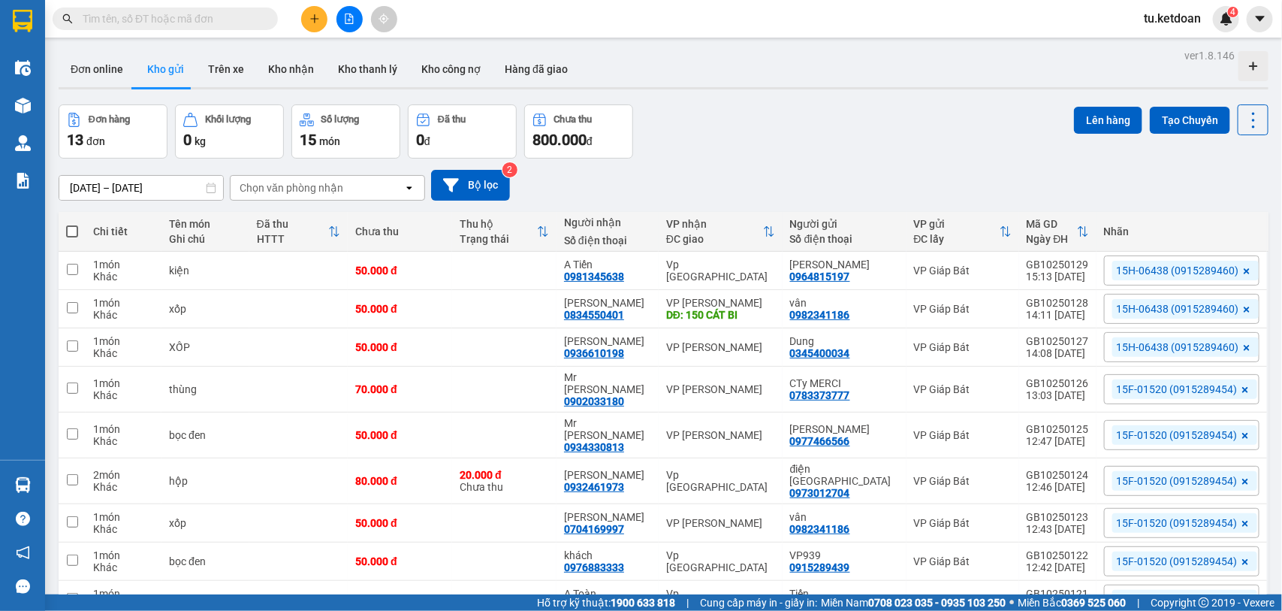
click at [175, 178] on input "[DATE] – [DATE]" at bounding box center [141, 188] width 164 height 24
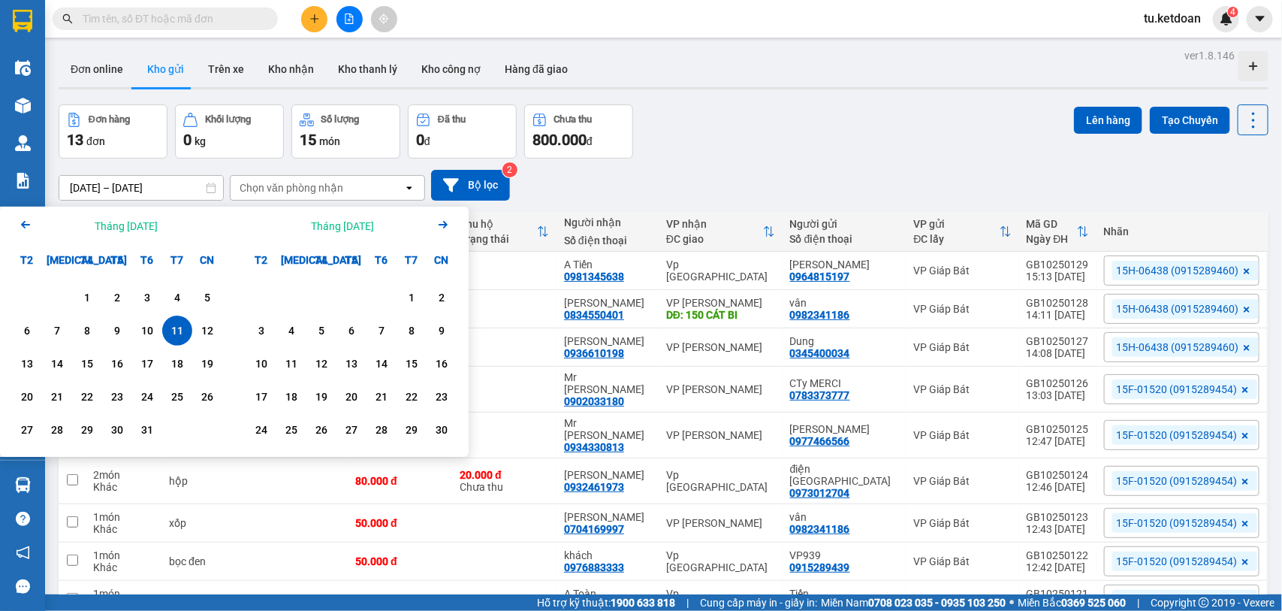
click at [186, 329] on div "11" at bounding box center [177, 331] width 21 height 18
click at [24, 336] on div "6" at bounding box center [27, 331] width 21 height 18
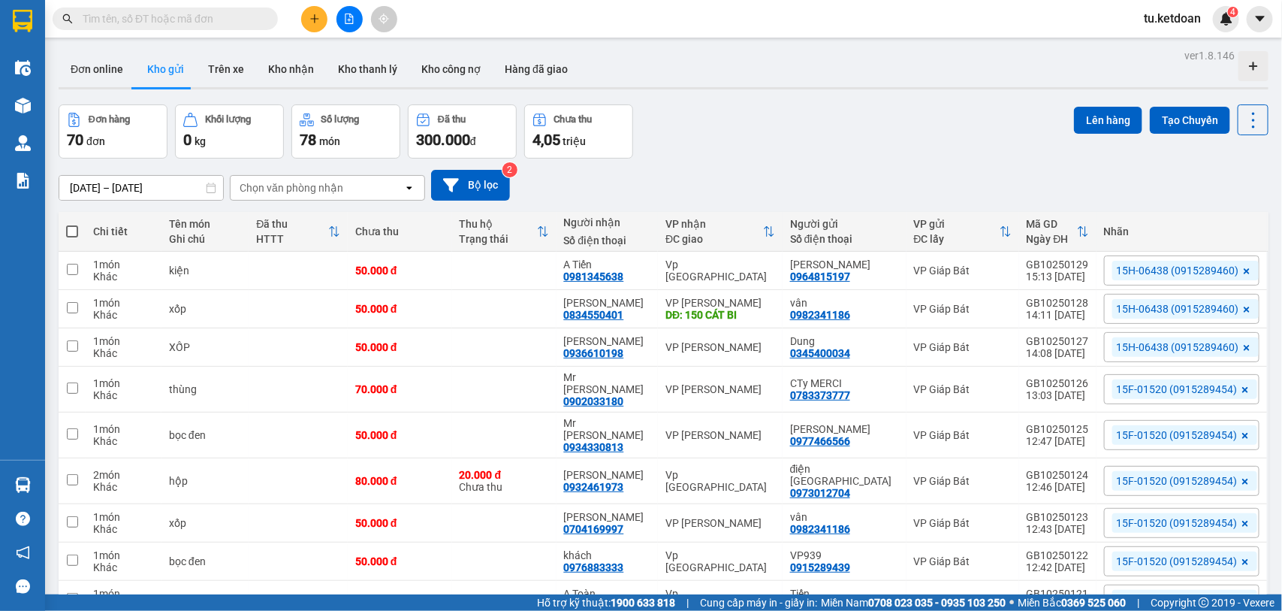
click at [137, 190] on input "[DATE] – [DATE]" at bounding box center [141, 188] width 164 height 24
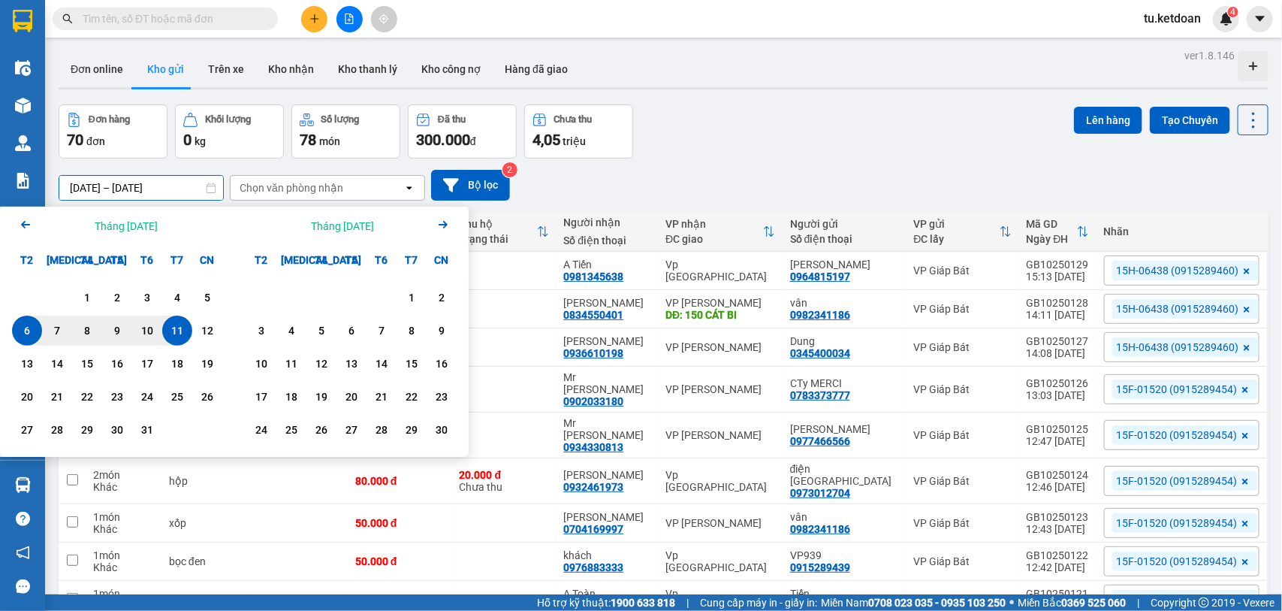
click at [180, 342] on div "11" at bounding box center [177, 331] width 30 height 30
type input "[DATE] – [DATE]"
